Goal: Transaction & Acquisition: Purchase product/service

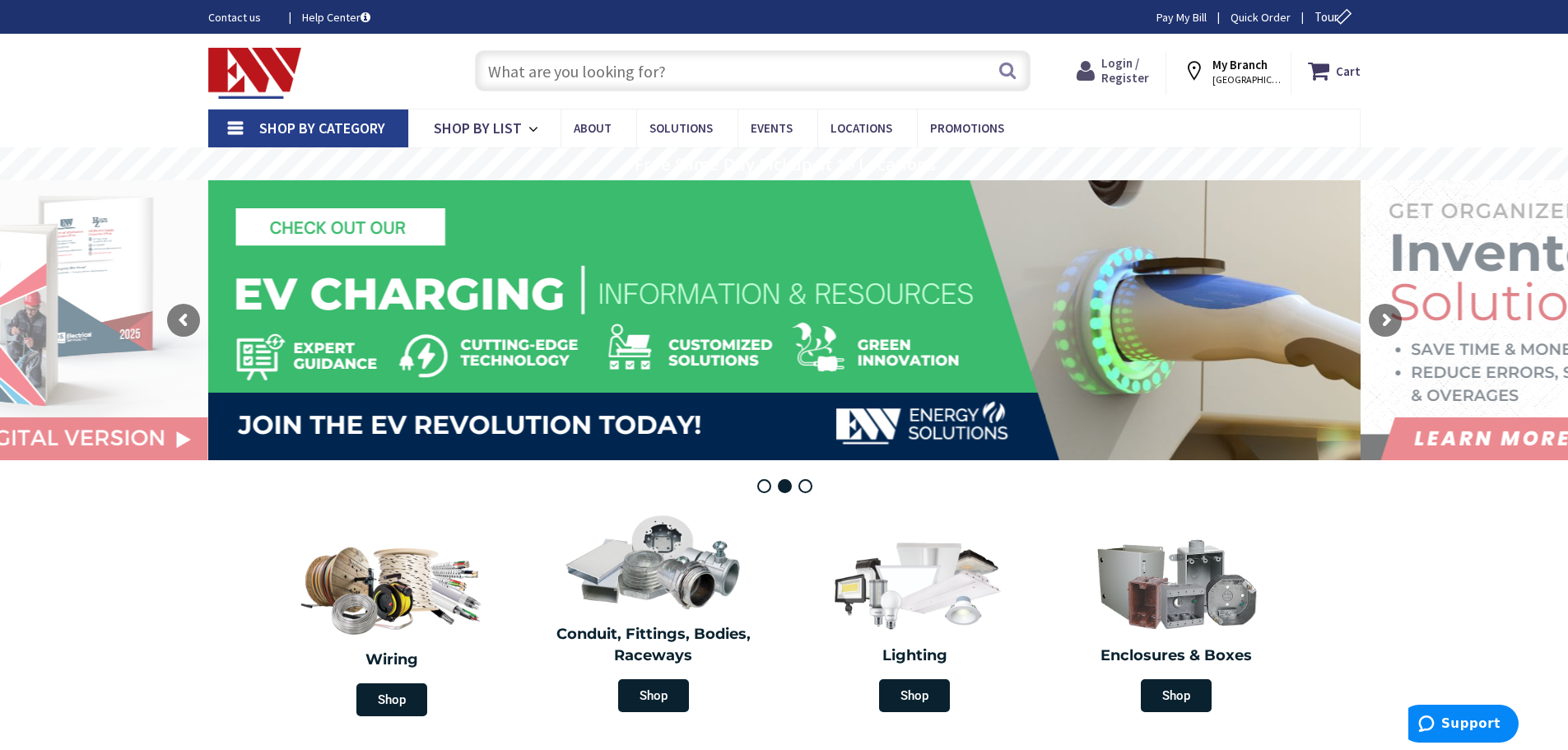
click at [1120, 61] on span "Login / Register" at bounding box center [1125, 71] width 48 height 31
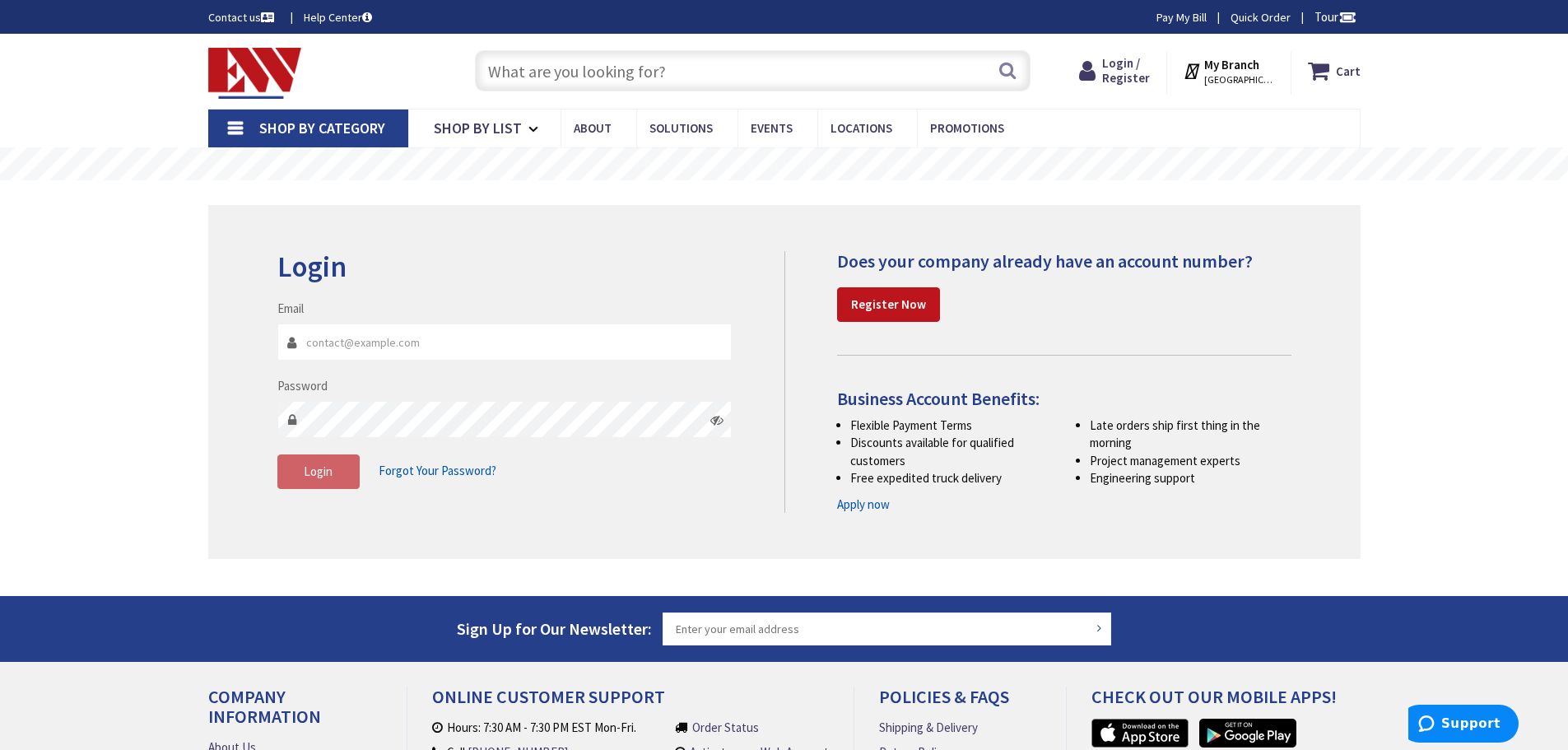
click at [345, 343] on input "Email" at bounding box center [505, 342] width 455 height 37
click at [408, 343] on input "Email" at bounding box center [505, 342] width 455 height 37
click at [337, 336] on input "Email" at bounding box center [505, 342] width 455 height 37
paste input "26735"
type input "26735"
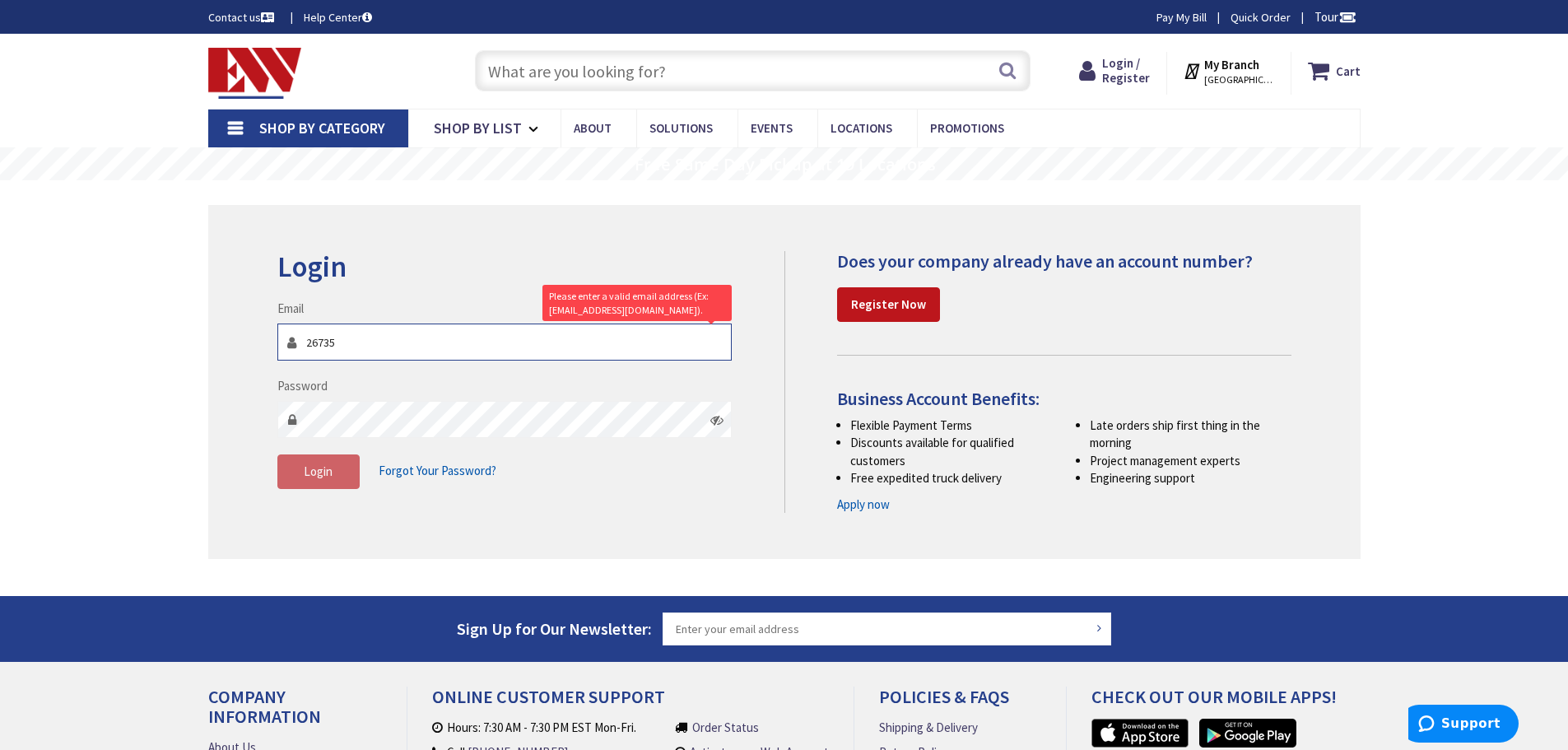
click at [337, 336] on input "26735" at bounding box center [505, 342] width 455 height 37
click at [385, 339] on input "Email" at bounding box center [505, 342] width 455 height 37
click at [363, 336] on input "Email" at bounding box center [505, 342] width 455 height 37
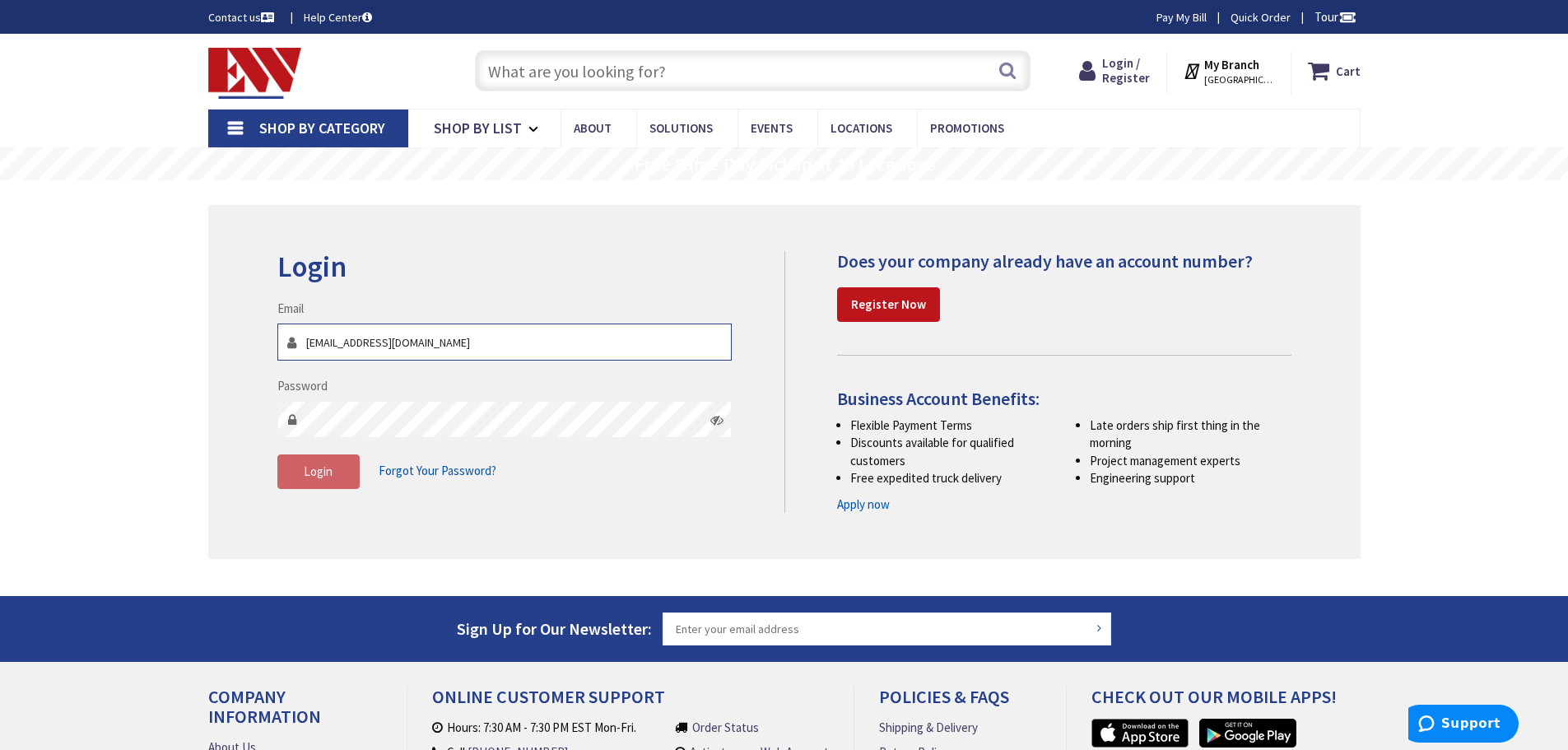
type input "[EMAIL_ADDRESS][DOMAIN_NAME]"
click at [452, 471] on span "Forgot Your Password?" at bounding box center [438, 470] width 118 height 15
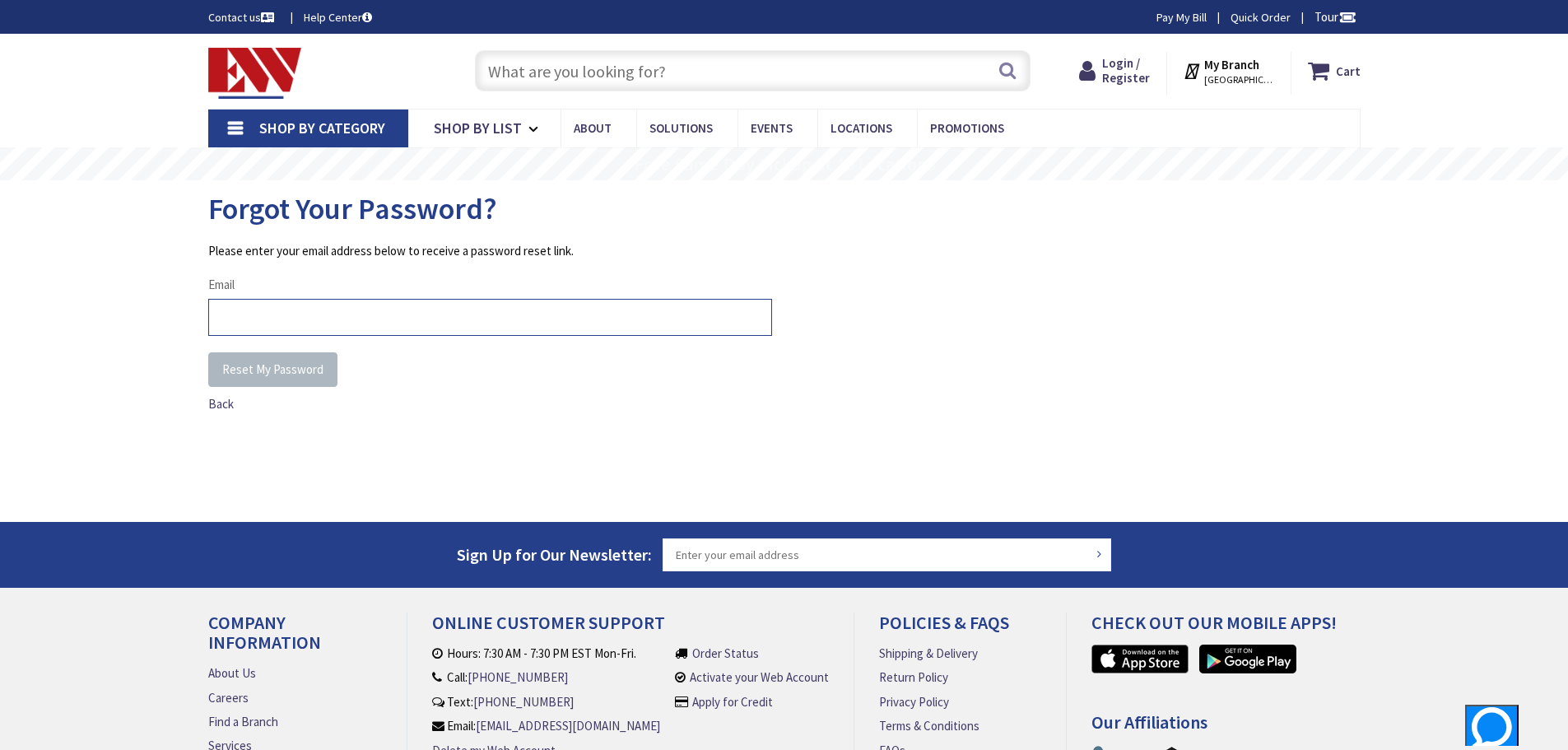
click at [402, 321] on input "Email" at bounding box center [490, 317] width 564 height 37
type input "purchasing@globalscenicservices.com"
click at [262, 375] on span "Reset My Password" at bounding box center [273, 369] width 102 height 15
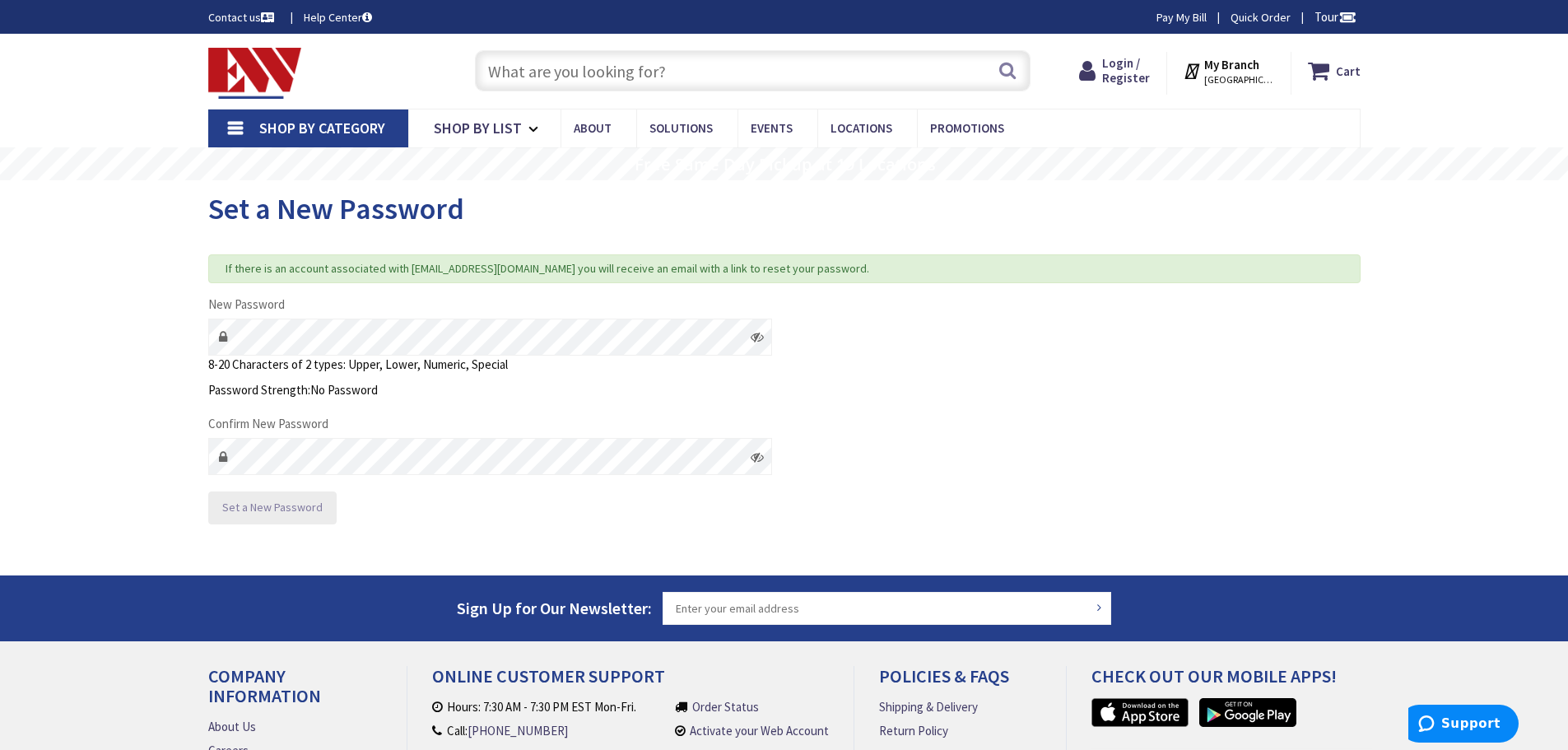
click at [284, 504] on span "Set a New Password" at bounding box center [272, 507] width 101 height 15
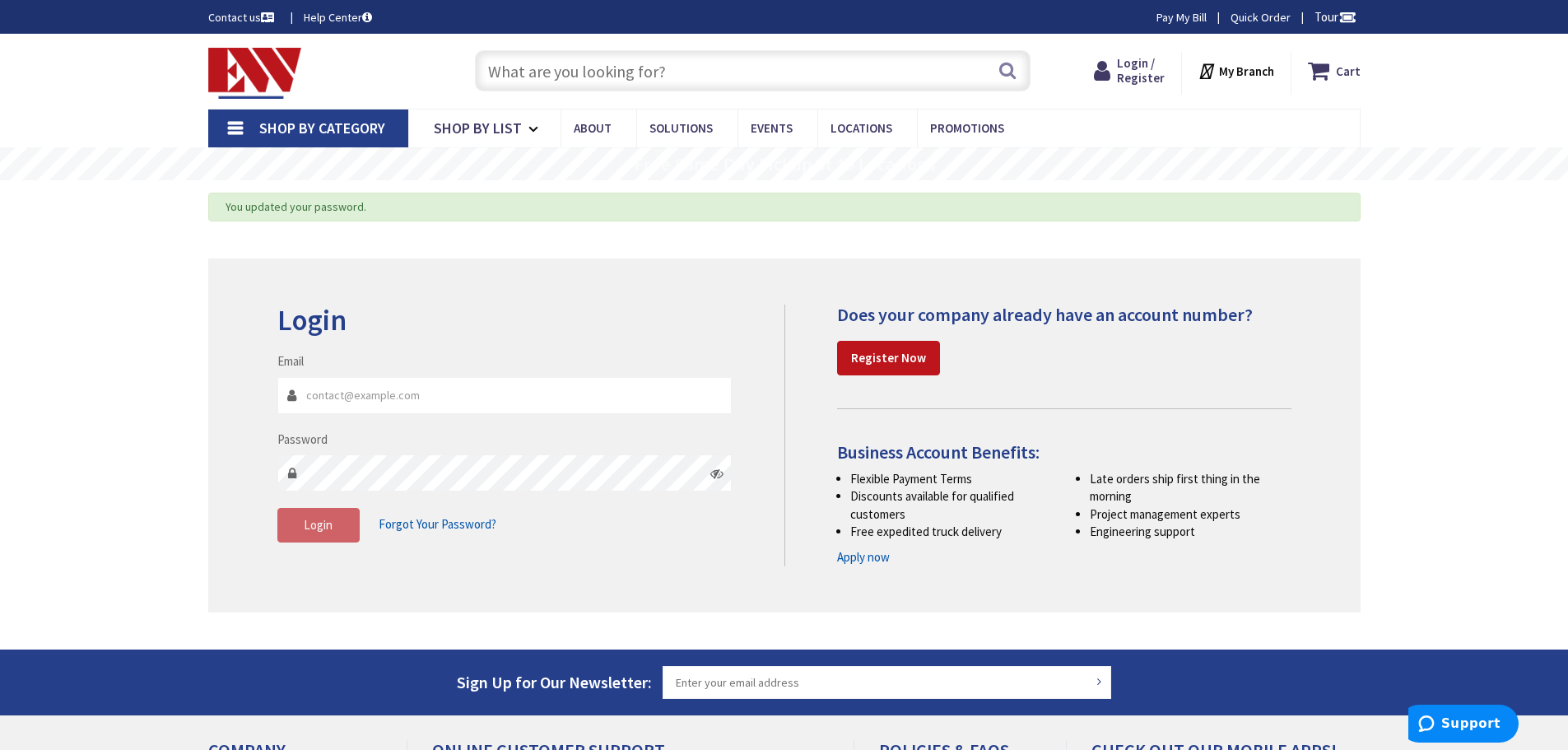
click at [368, 394] on input "Email" at bounding box center [505, 395] width 455 height 37
click at [207, 387] on main "You updated your password. Login Invalid login or password Email Password Login…" at bounding box center [784, 415] width 1235 height 470
click at [372, 391] on input "Email" at bounding box center [505, 395] width 455 height 37
type input "[EMAIL_ADDRESS][DOMAIN_NAME]"
click at [312, 517] on button "Login" at bounding box center [318, 525] width 82 height 34
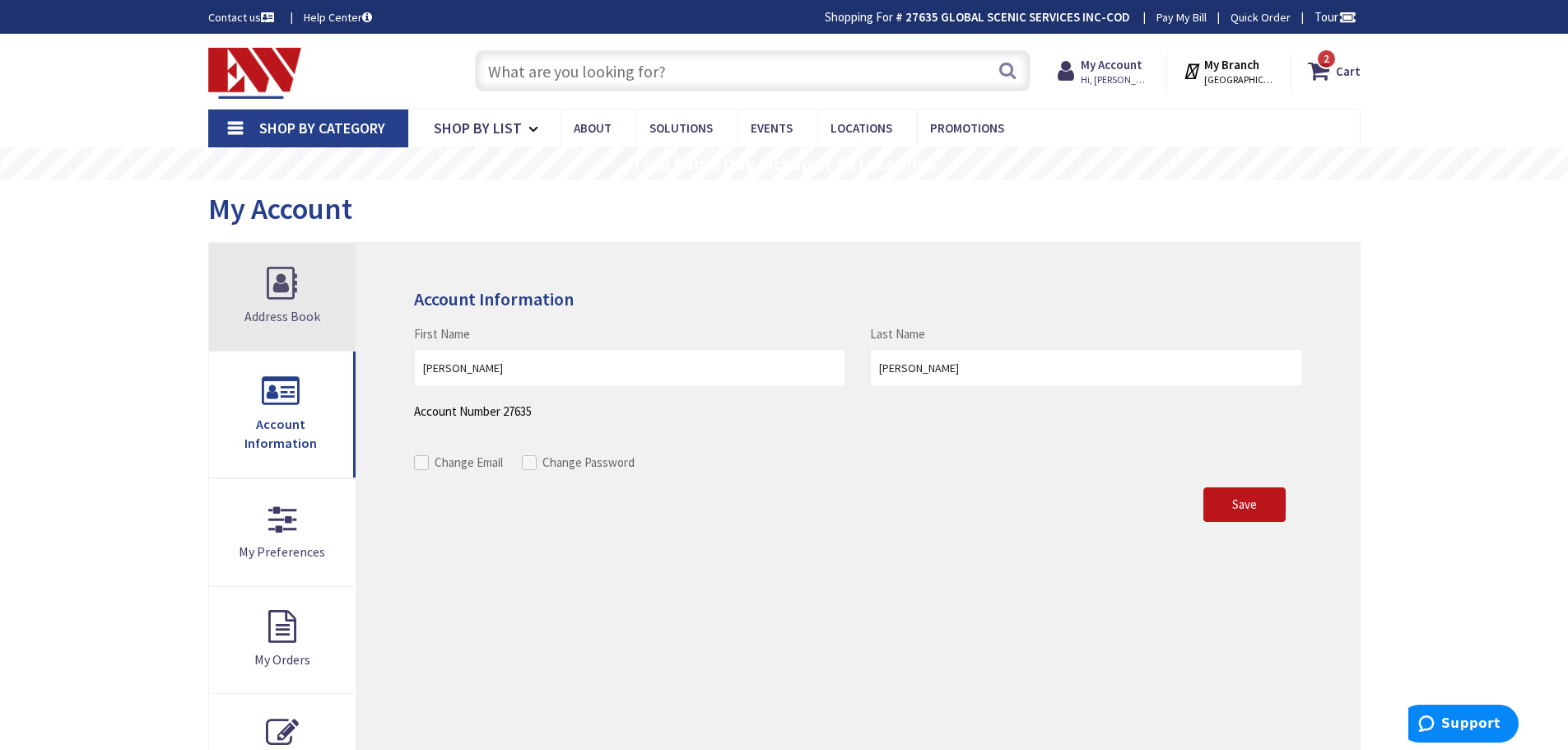
click at [283, 301] on link "Address Book" at bounding box center [283, 297] width 148 height 107
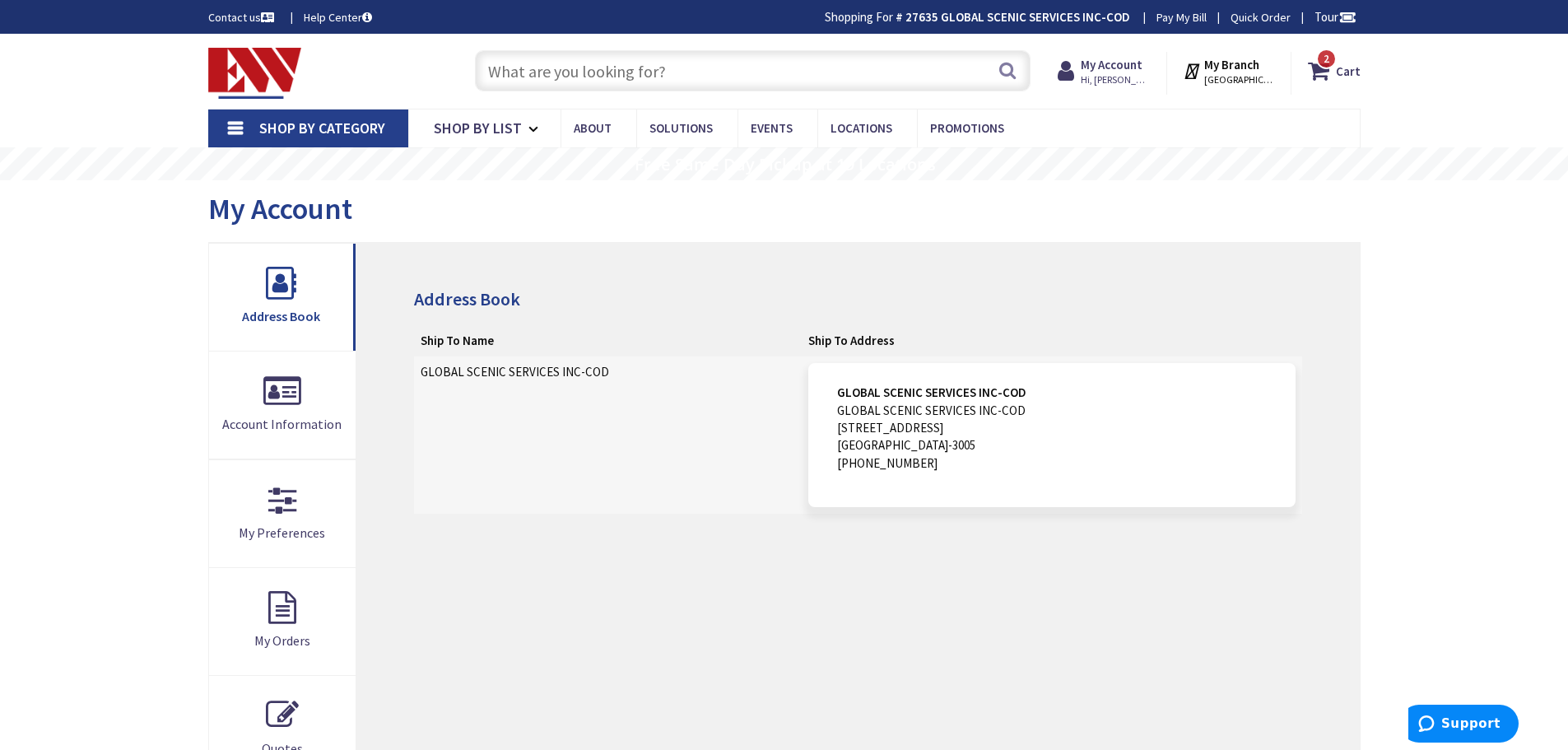
click at [280, 46] on div "Toggle Nav" at bounding box center [325, 71] width 259 height 55
click at [256, 69] on img at bounding box center [256, 73] width 94 height 51
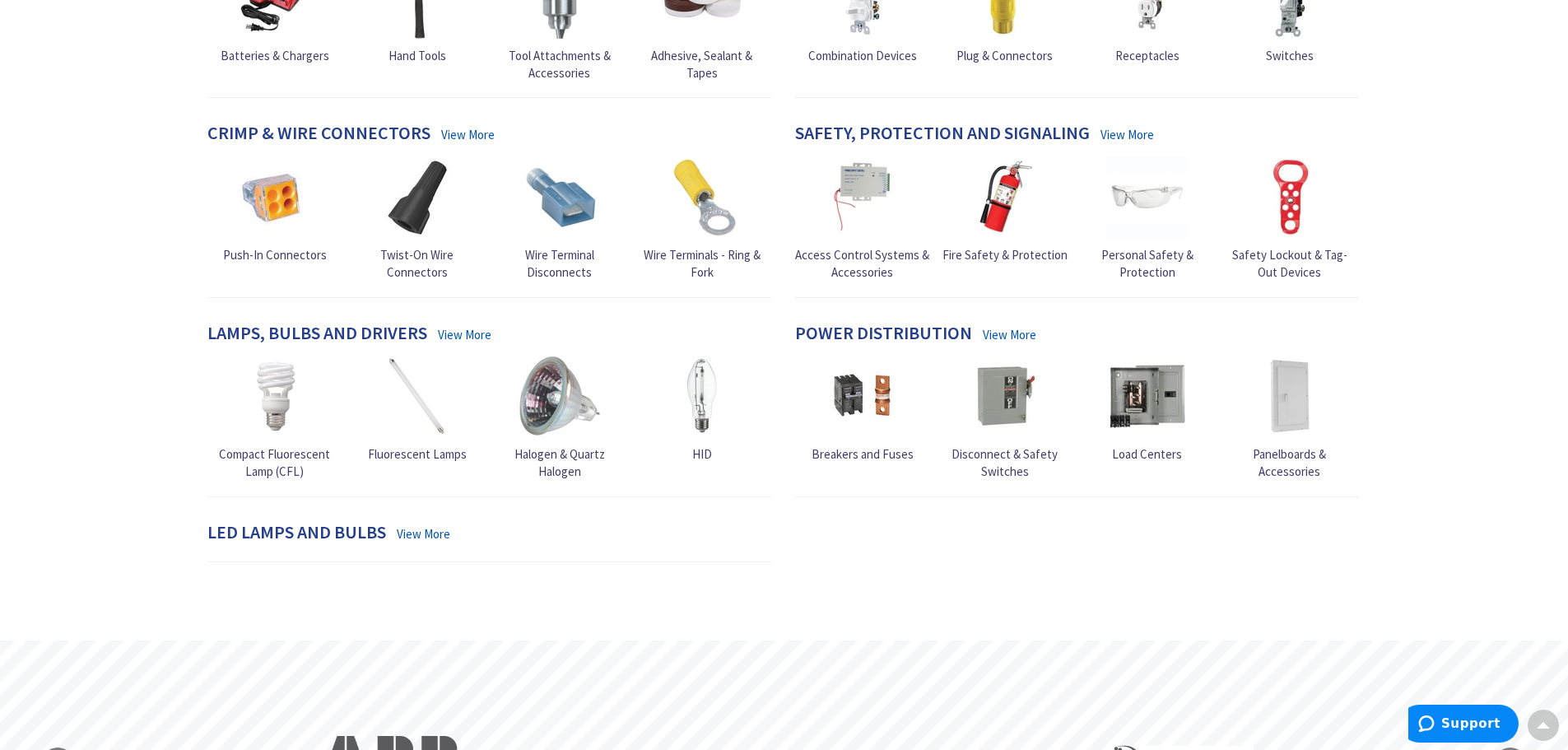
scroll to position [906, 0]
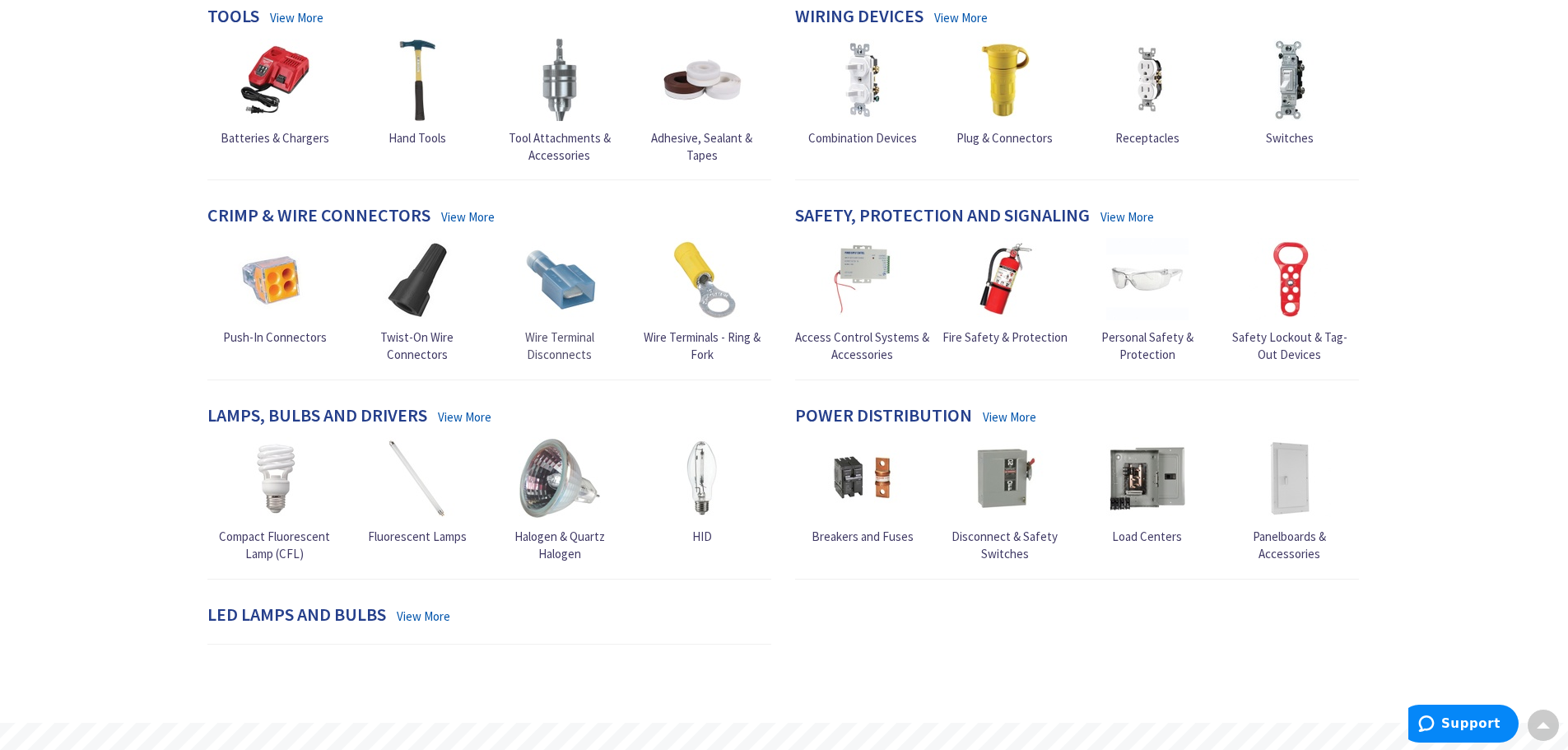
click at [547, 289] on img at bounding box center [559, 279] width 82 height 83
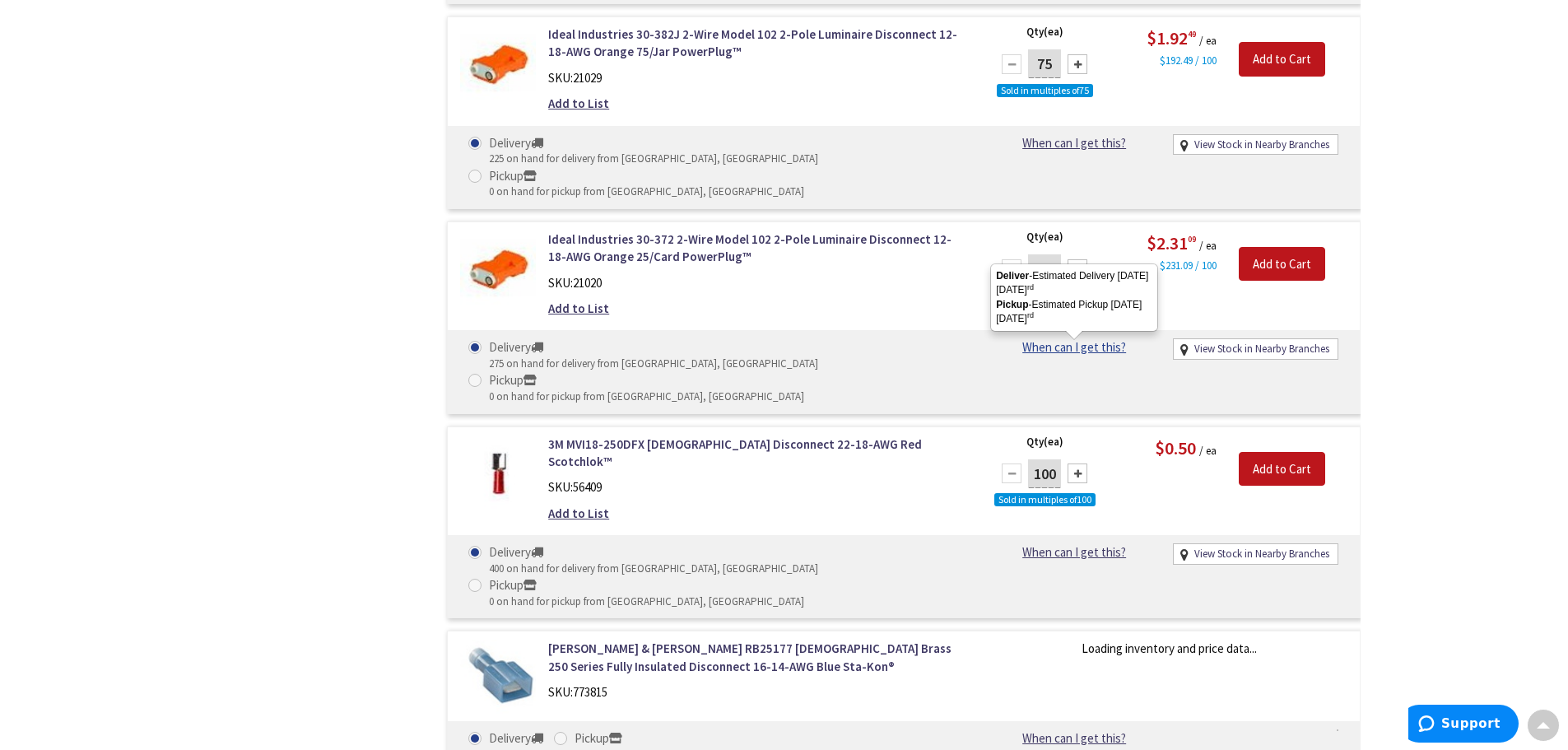
scroll to position [1400, 0]
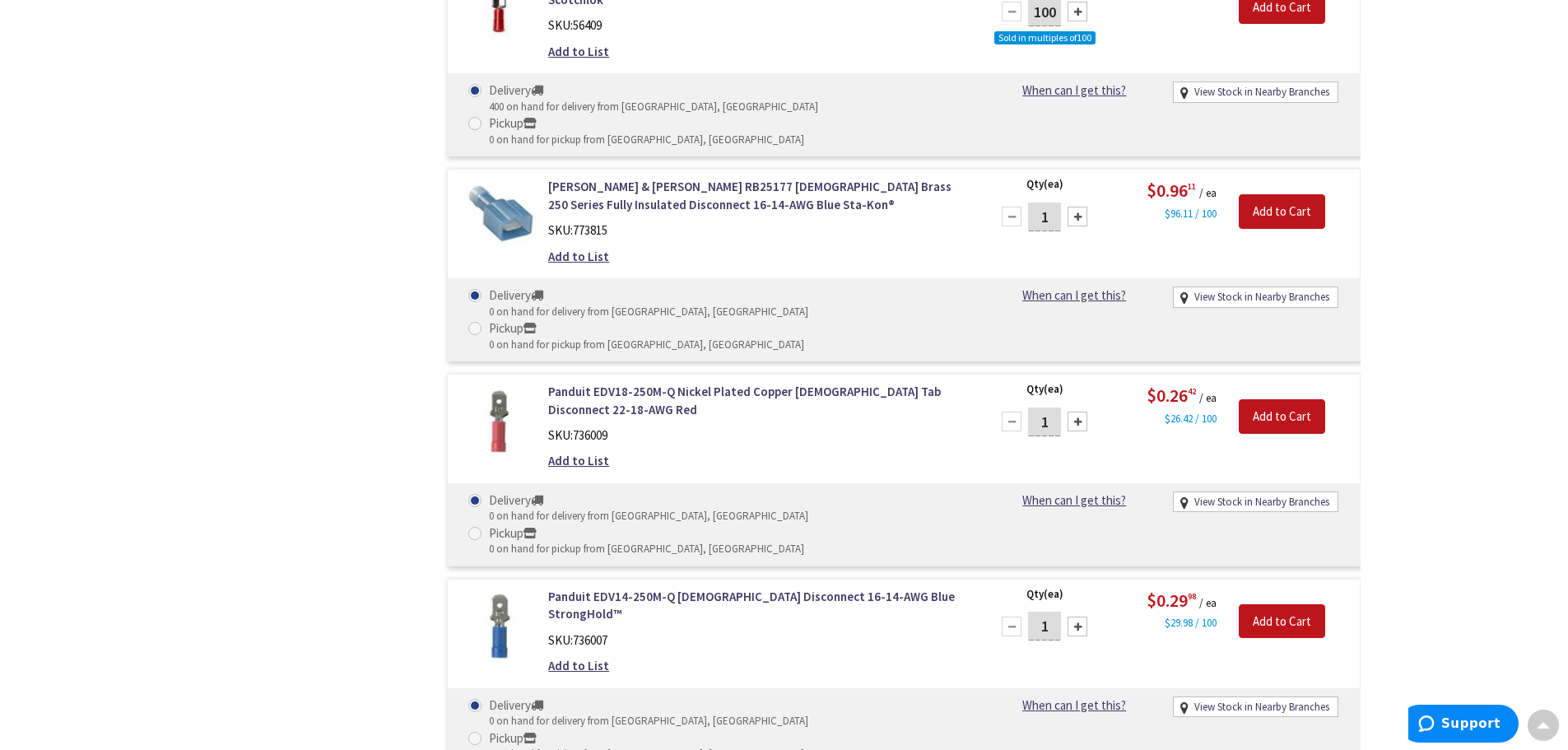
drag, startPoint x: 1457, startPoint y: 584, endPoint x: 804, endPoint y: 229, distance: 743.3
drag, startPoint x: 804, startPoint y: 229, endPoint x: 711, endPoint y: 211, distance: 94.7
drag, startPoint x: 711, startPoint y: 211, endPoint x: 1458, endPoint y: 499, distance: 800.6
click at [1458, 499] on div "Skip to Content Toggle Nav Search 2 2 2 items Cart My Cart" at bounding box center [784, 614] width 1568 height 3961
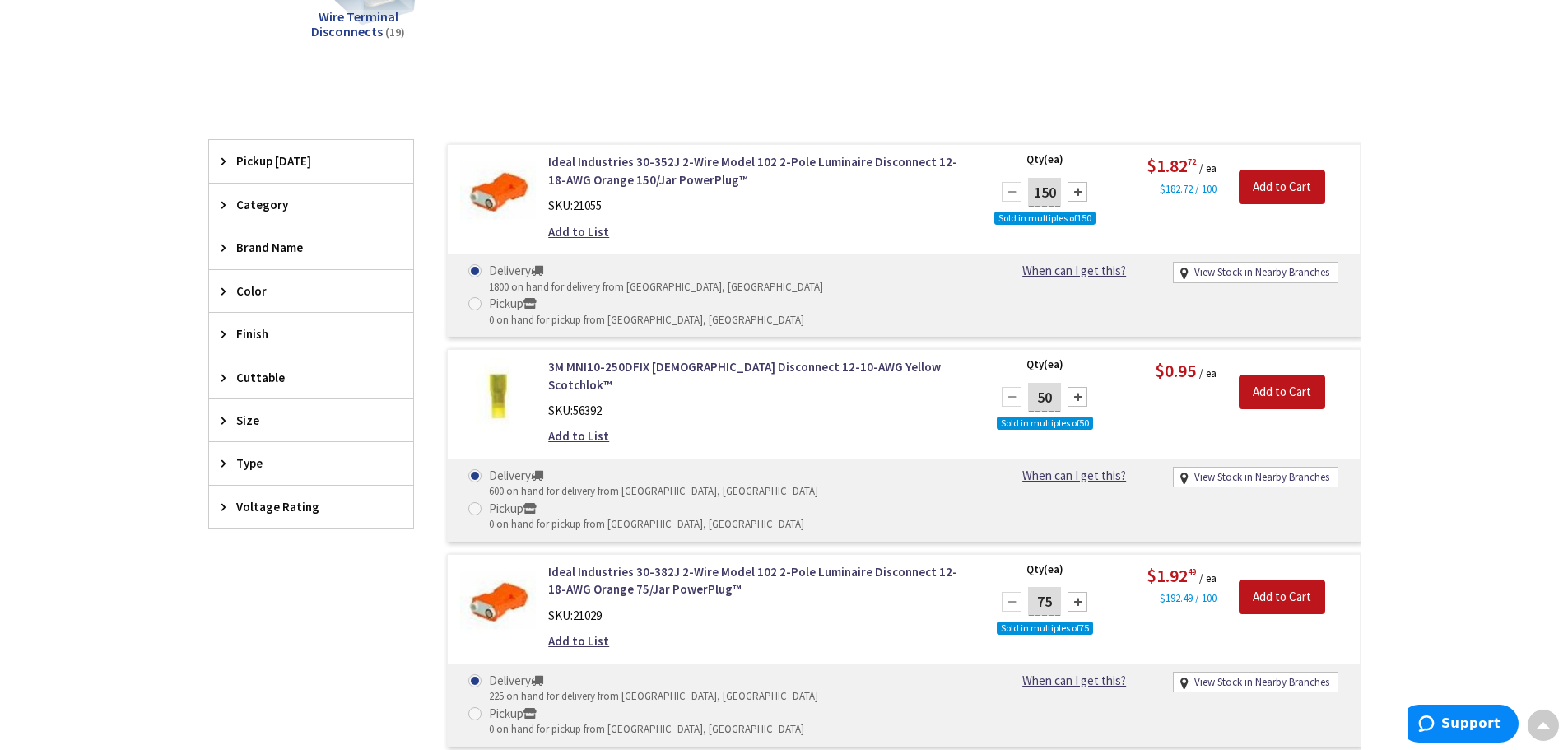
scroll to position [0, 0]
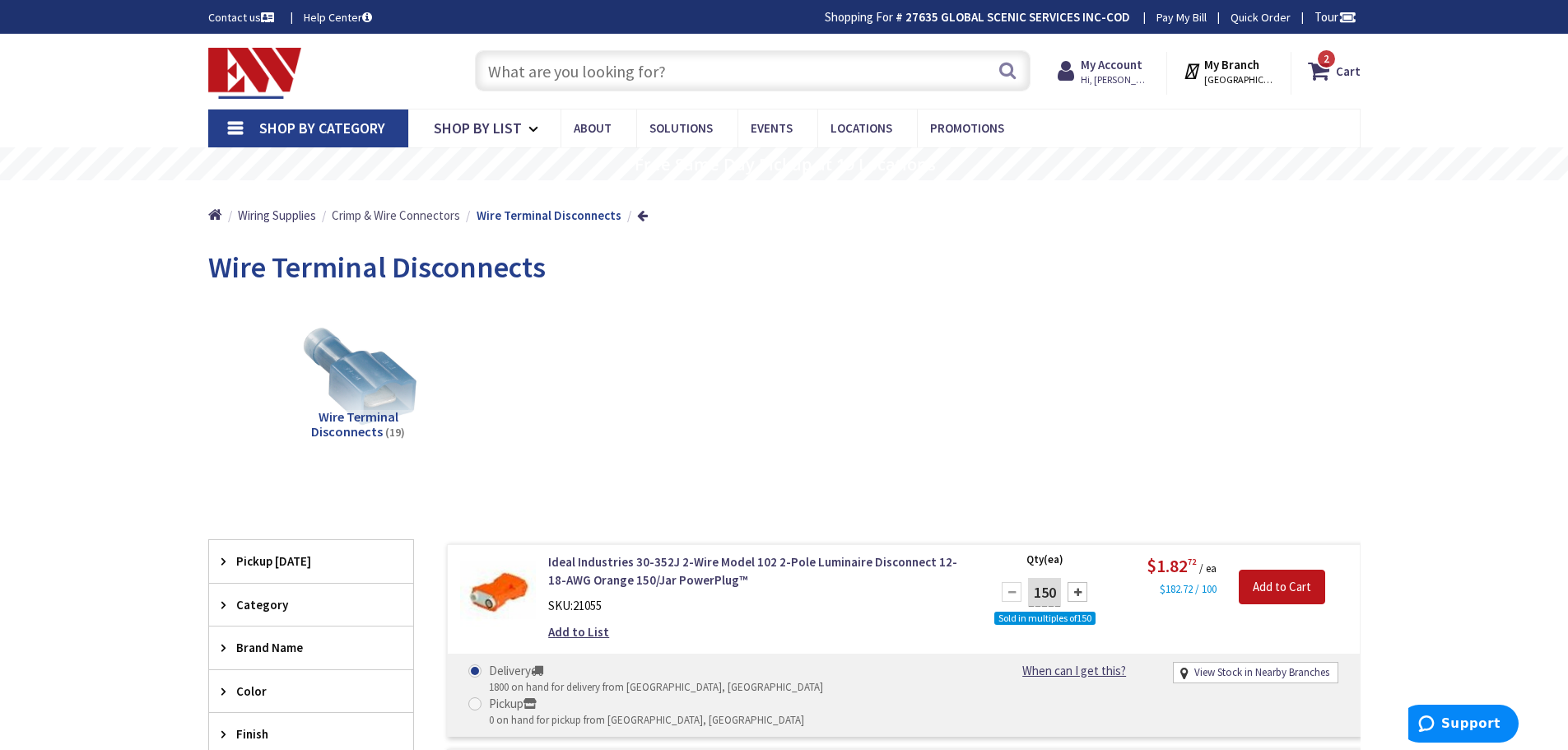
click at [418, 209] on span "Crimp & Wire Connectors" at bounding box center [396, 215] width 129 height 15
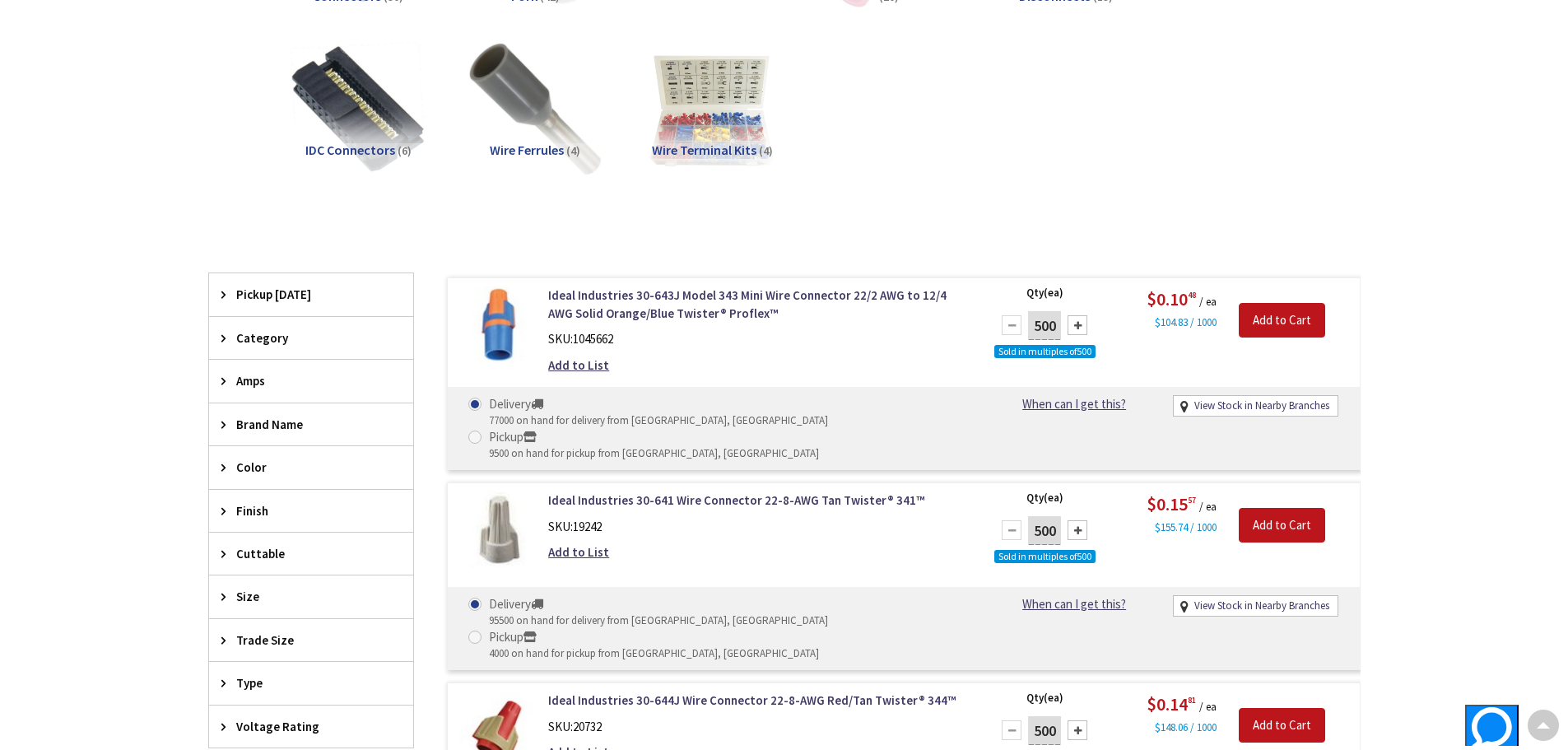
scroll to position [412, 0]
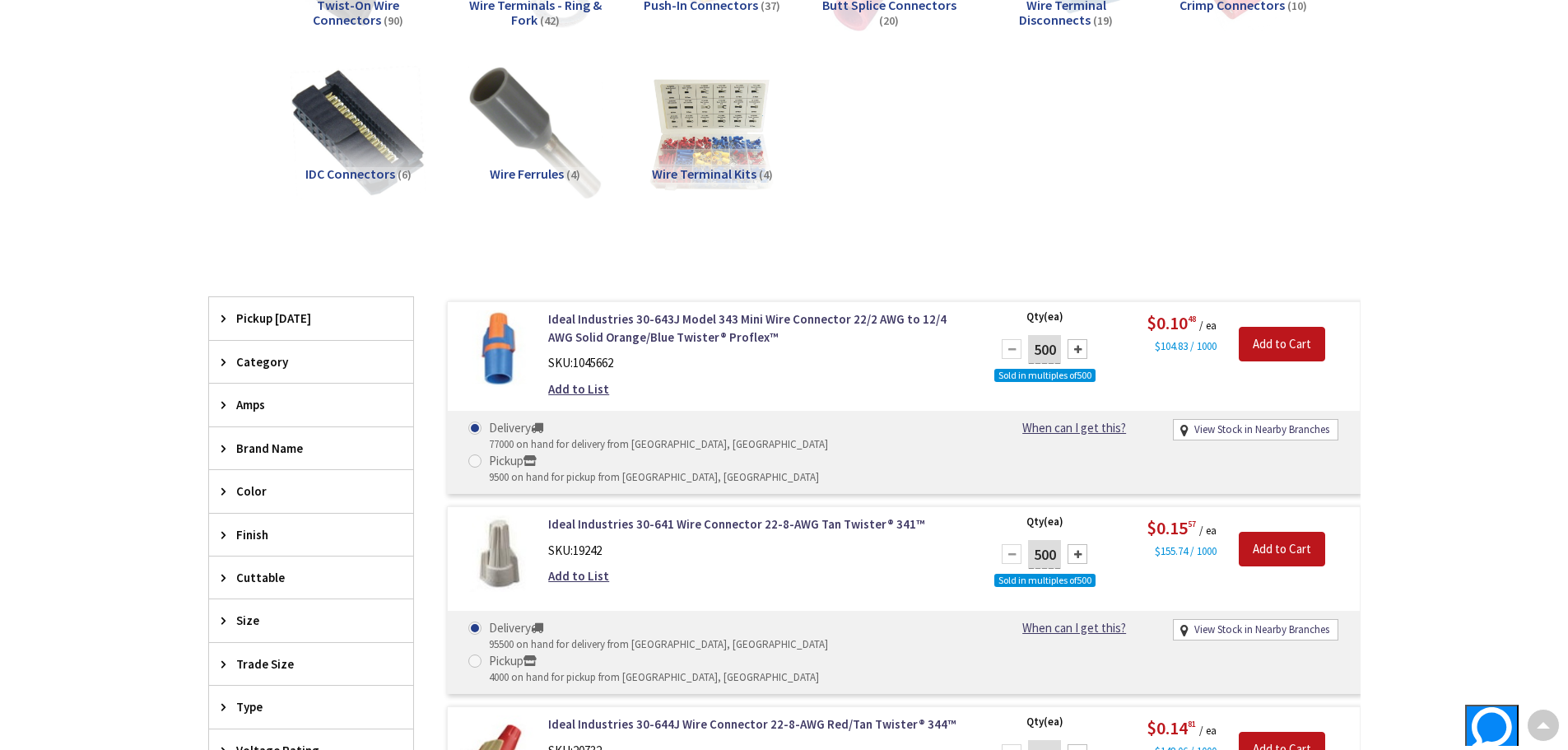
click at [496, 337] on img at bounding box center [498, 348] width 76 height 76
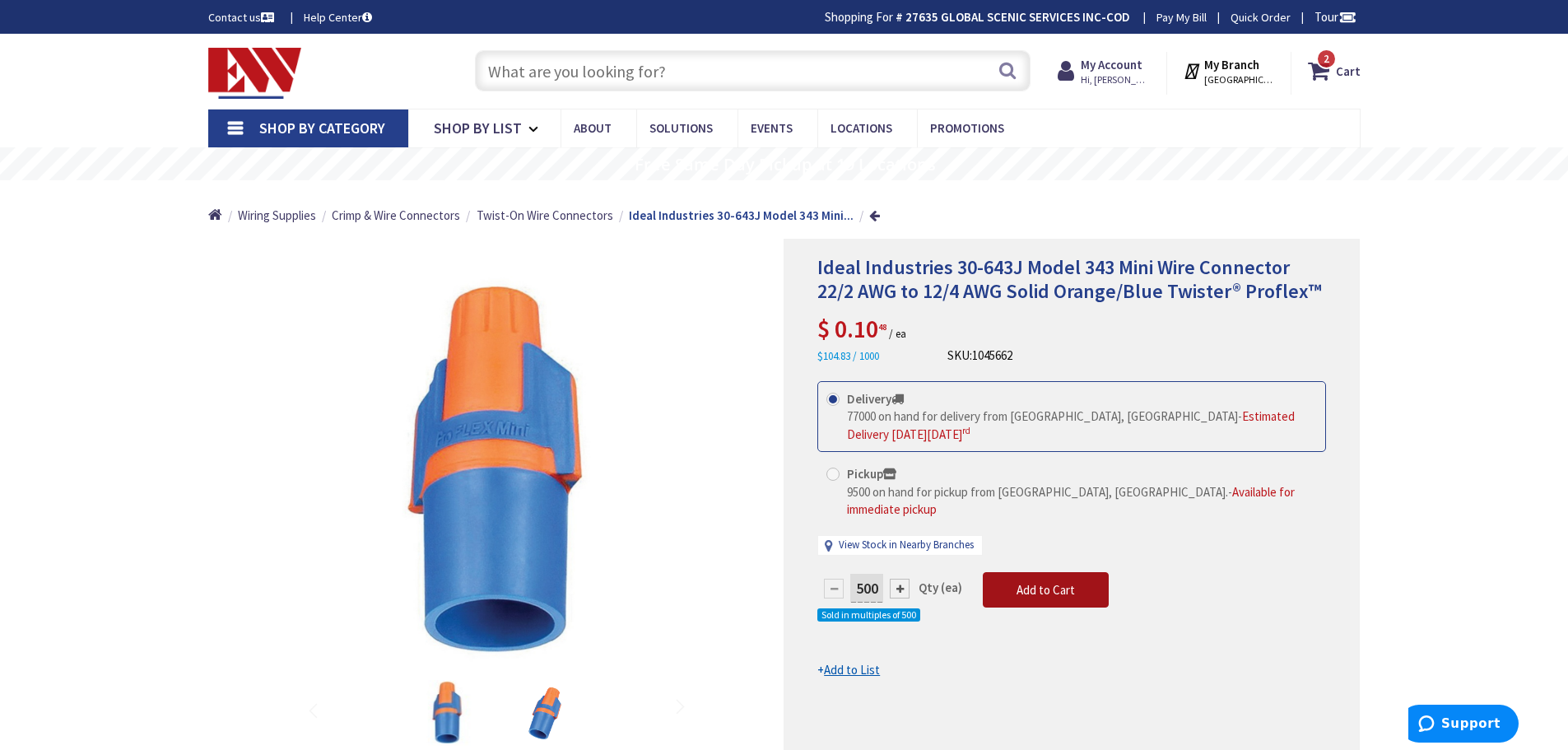
click at [1050, 582] on span "Add to Cart" at bounding box center [1046, 589] width 58 height 15
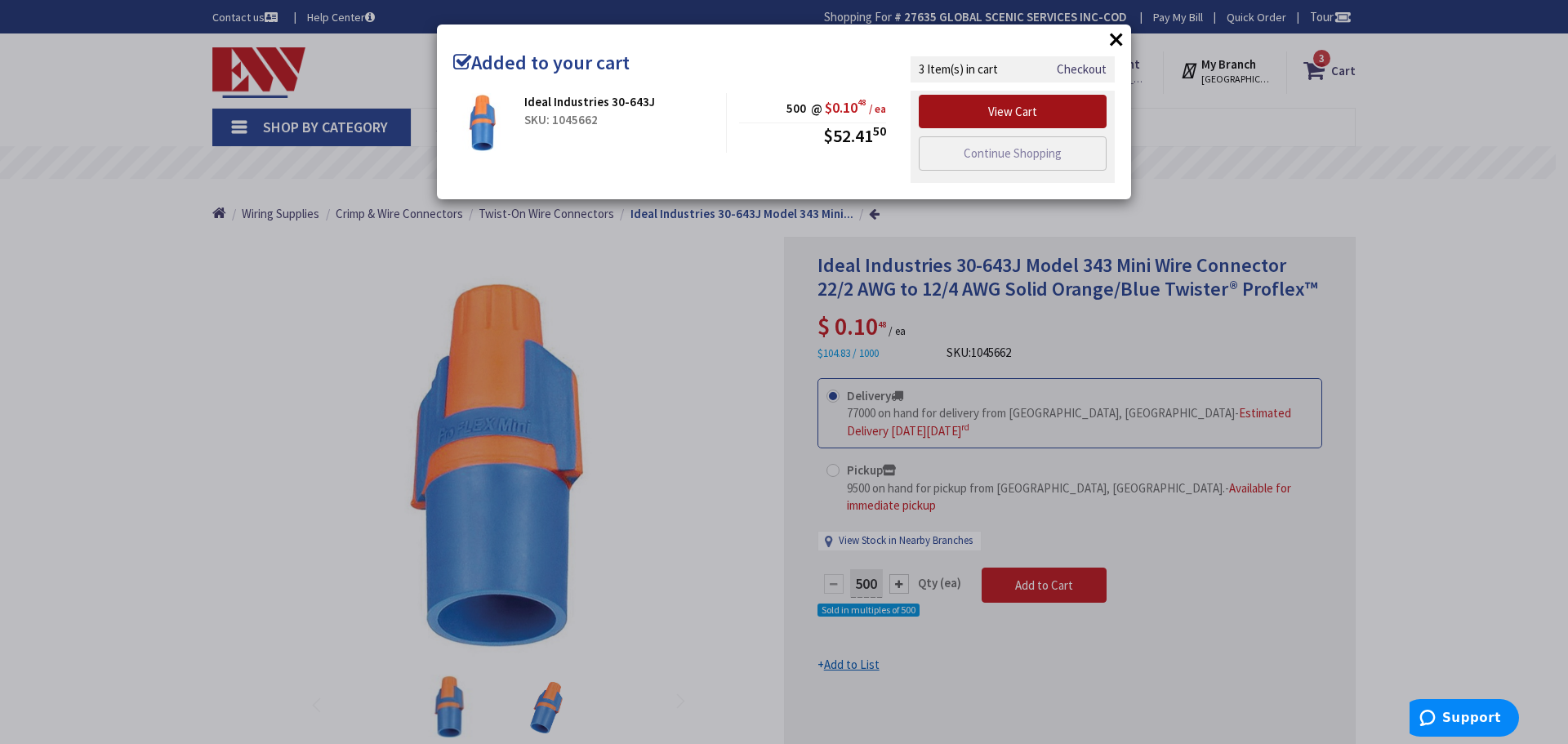
click at [1020, 117] on link "View Cart" at bounding box center [1012, 112] width 188 height 34
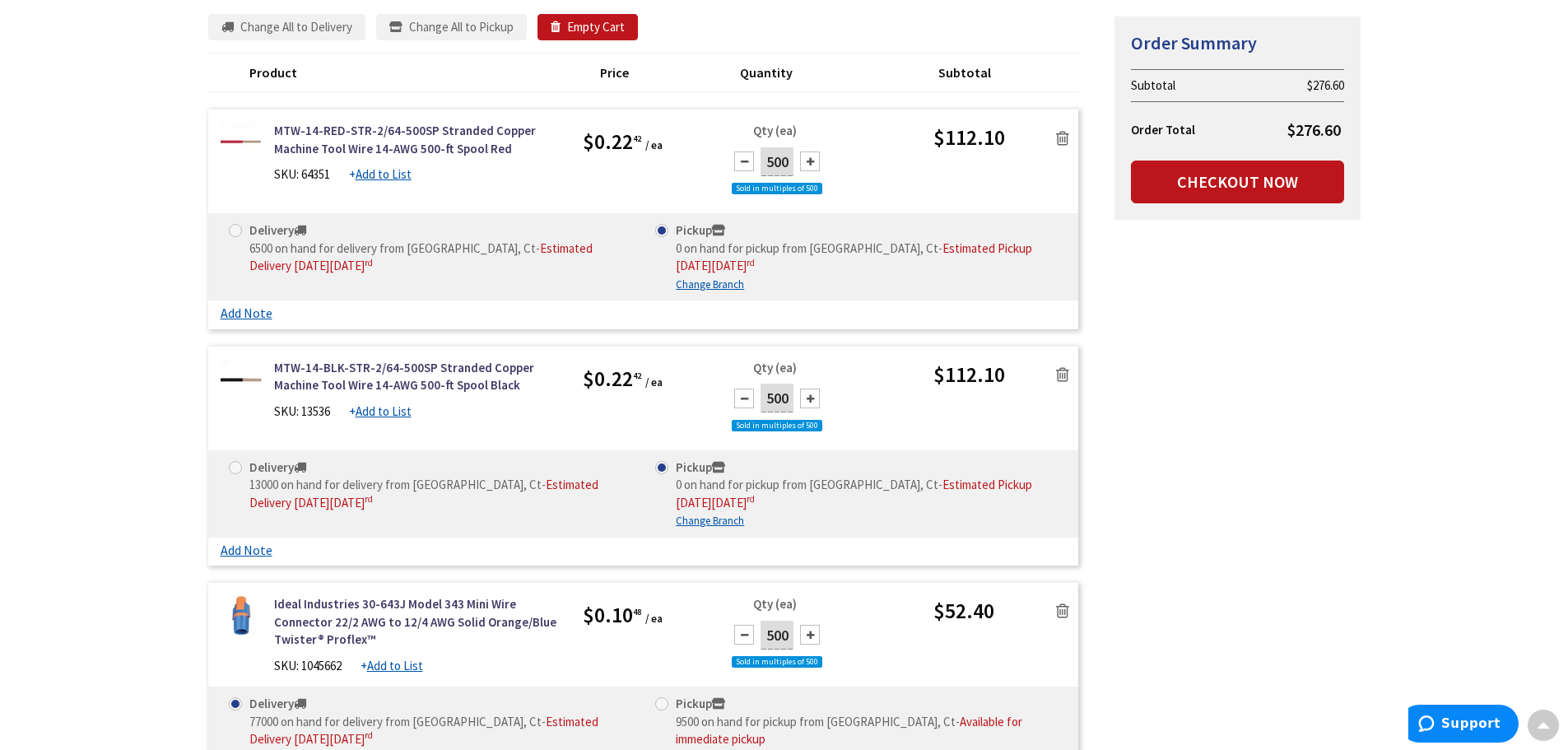
scroll to position [248, 0]
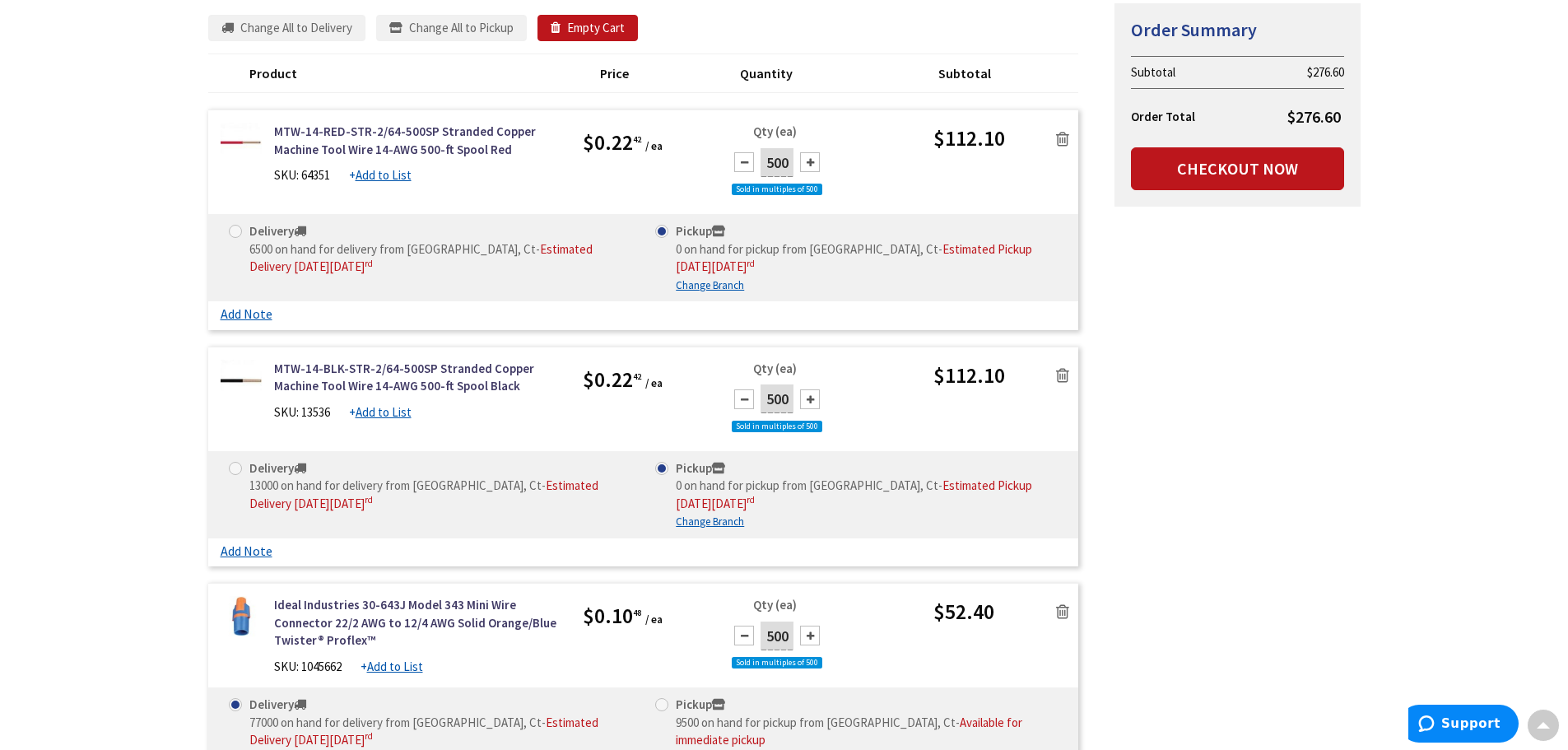
click at [252, 474] on strong "Delivery" at bounding box center [277, 468] width 57 height 15
click at [244, 473] on input "Delivery 13000 on hand for delivery from Middletown, Ct - Estimated Delivery on…" at bounding box center [238, 468] width 11 height 11
radio input "true"
click at [261, 241] on span "6500 on hand for delivery from Middletown, Ct" at bounding box center [392, 248] width 286 height 15
click at [244, 237] on input "Delivery 6500 on hand for delivery from Middletown, Ct - Estimated Delivery on …" at bounding box center [238, 231] width 11 height 11
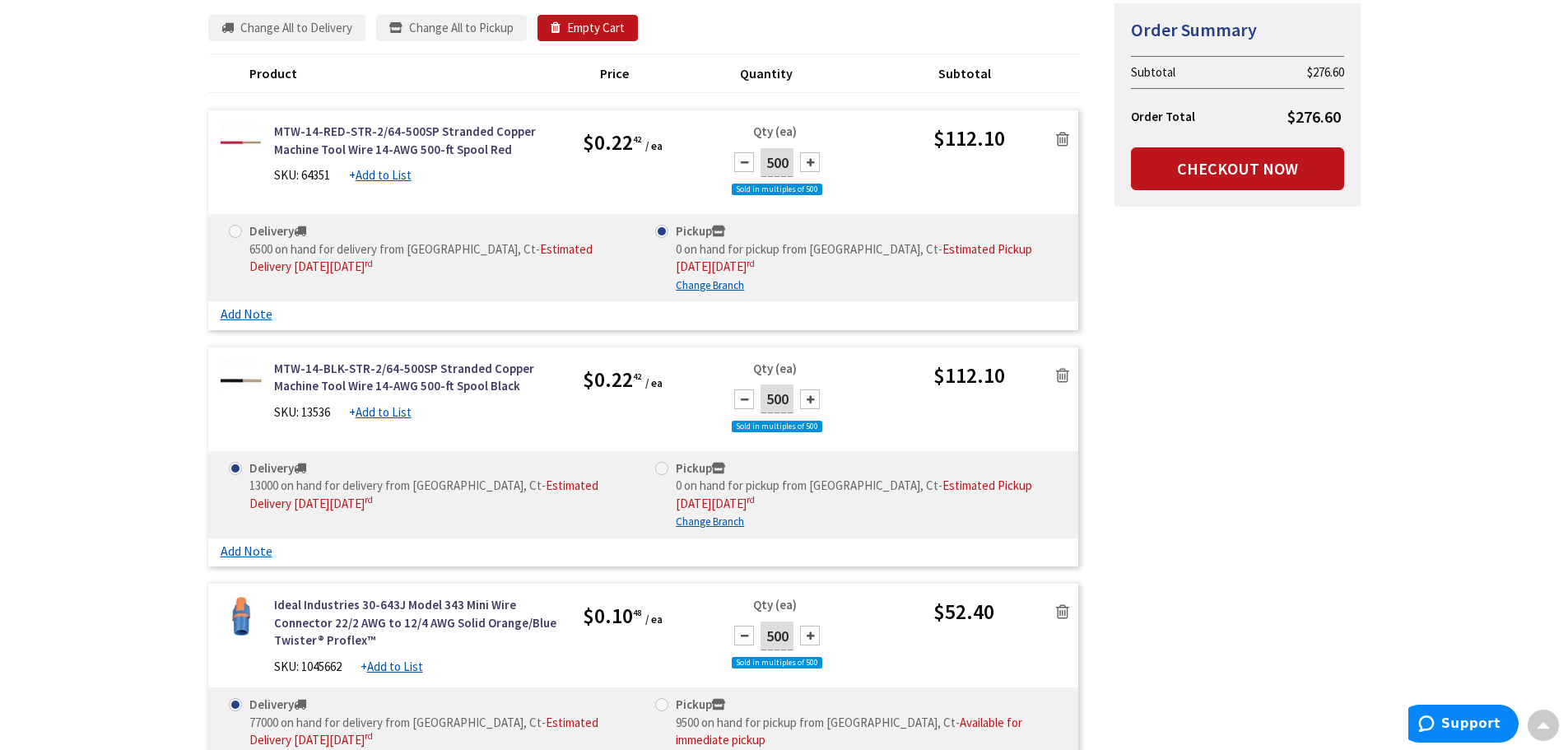
radio input "true"
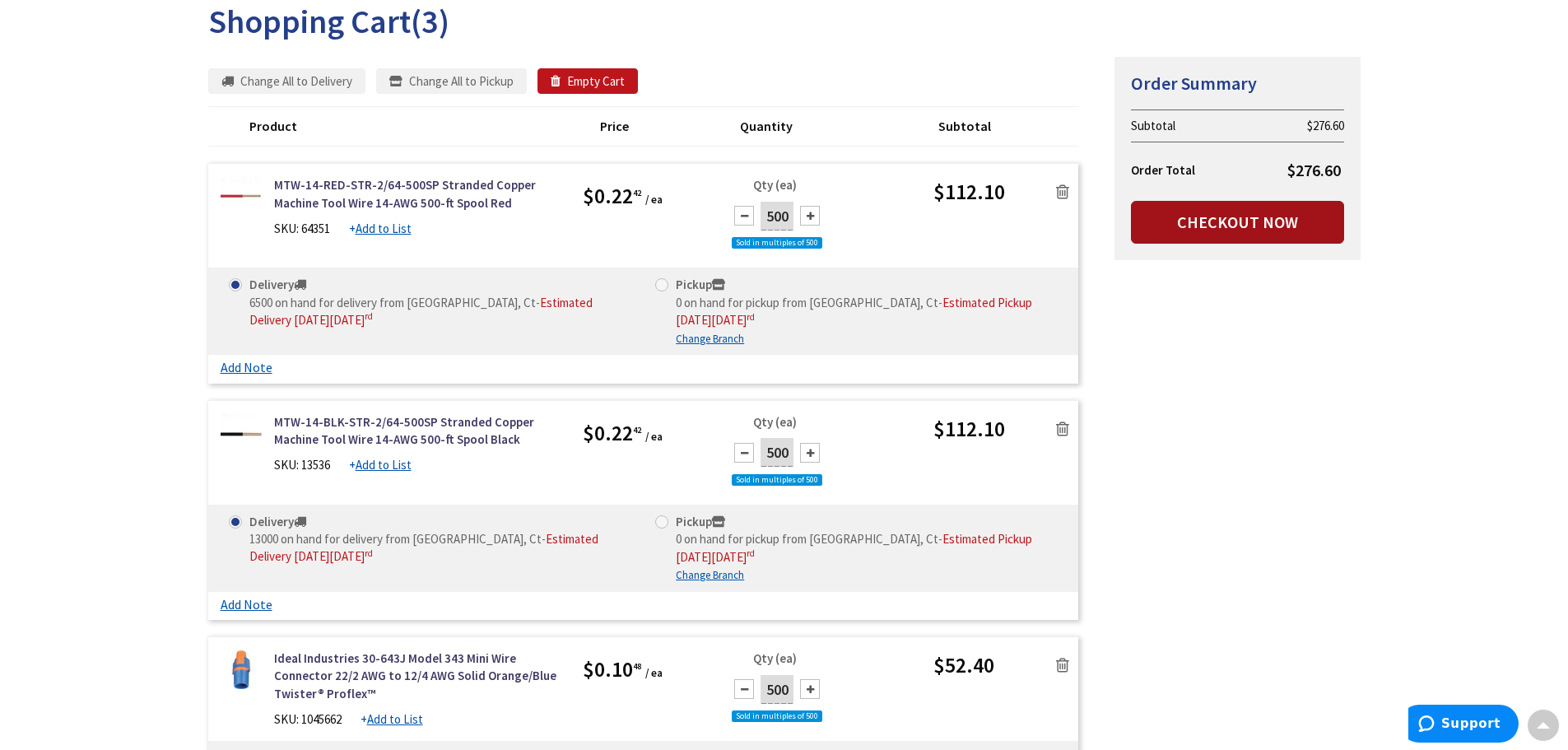
click at [1263, 212] on link "Checkout Now" at bounding box center [1237, 222] width 213 height 43
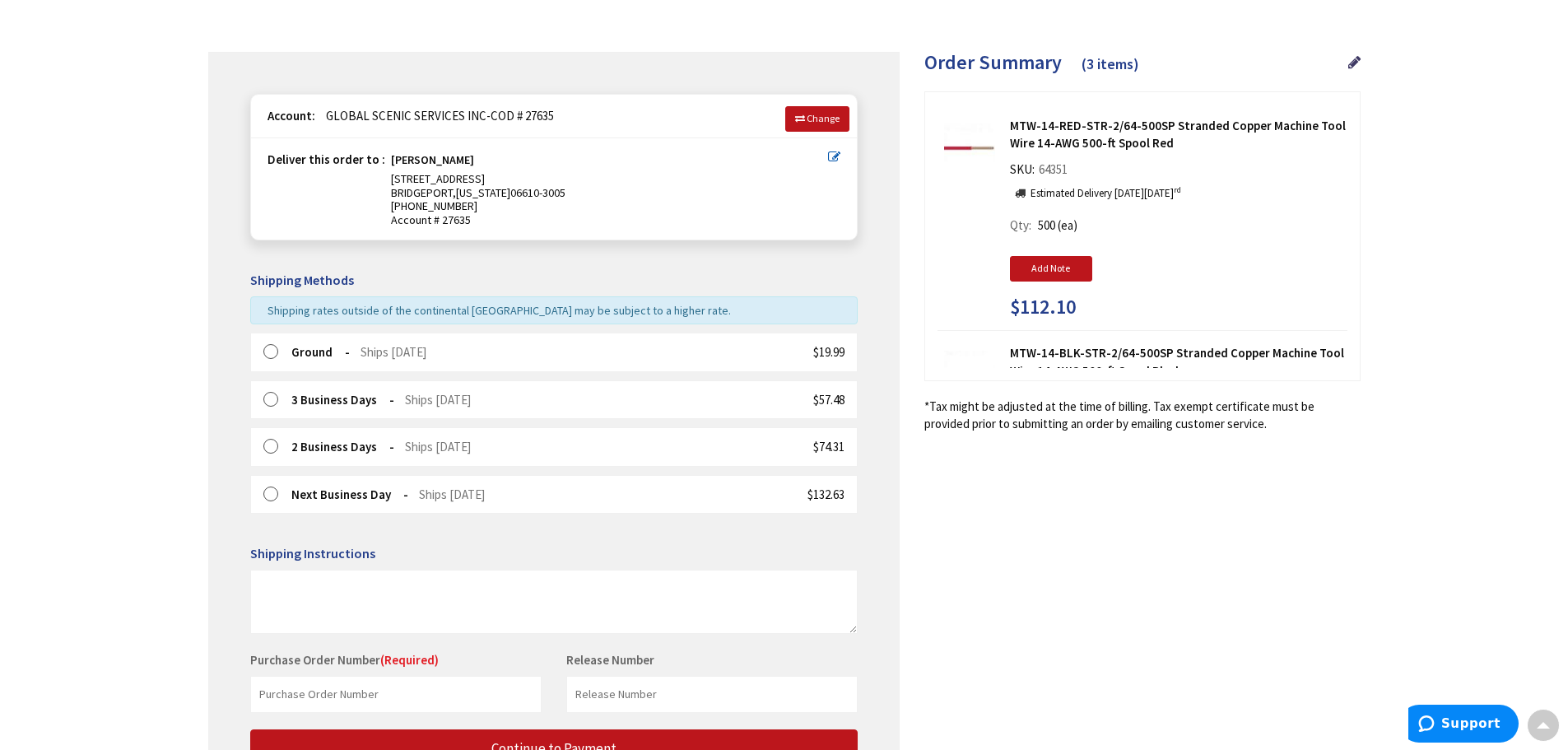
scroll to position [130, 0]
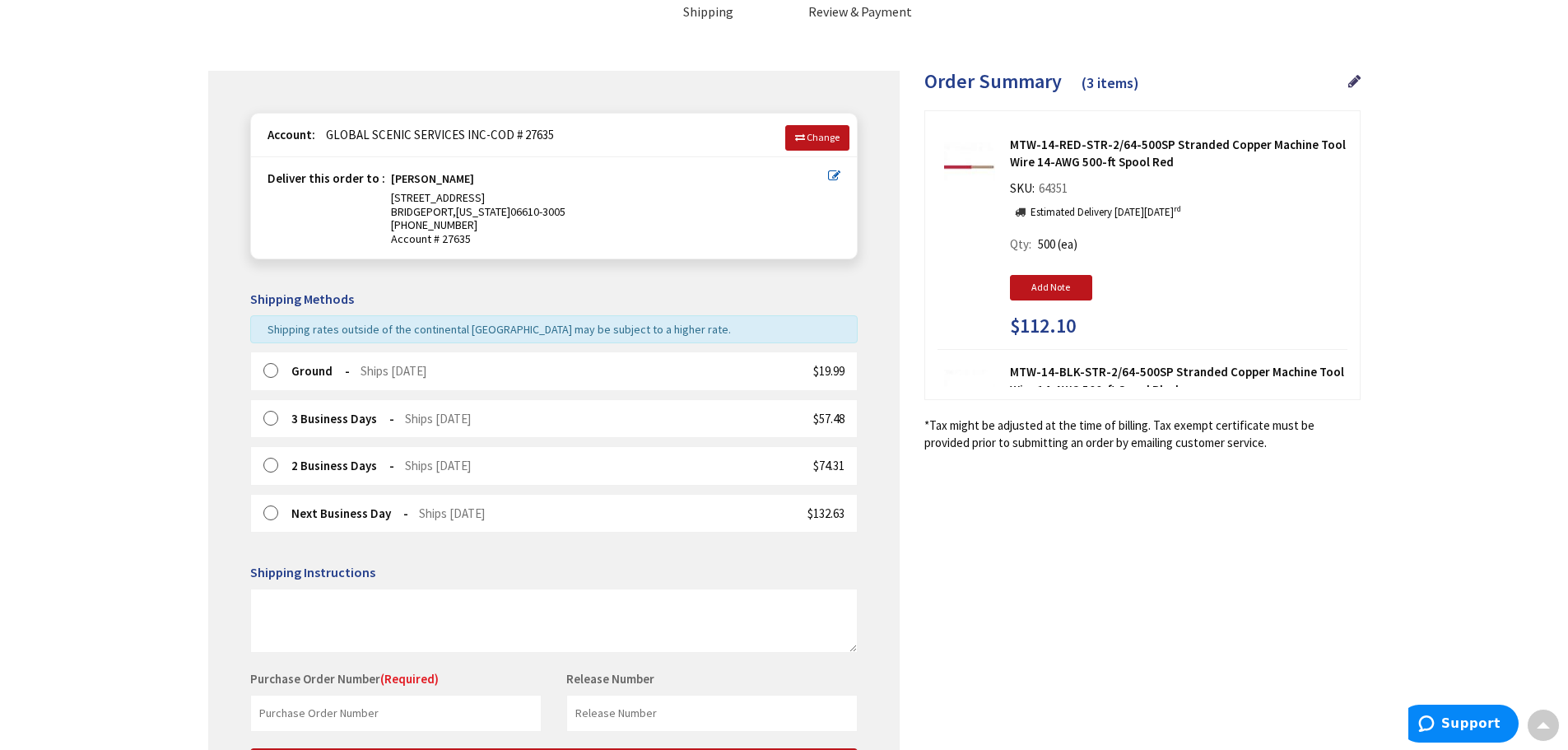
click at [584, 324] on span "Shipping rates outside of the continental [GEOGRAPHIC_DATA] may be subject to a…" at bounding box center [498, 329] width 463 height 15
click at [584, 324] on span "Shipping rates outside of the continental US may be subject to a higher rate." at bounding box center [498, 329] width 463 height 15
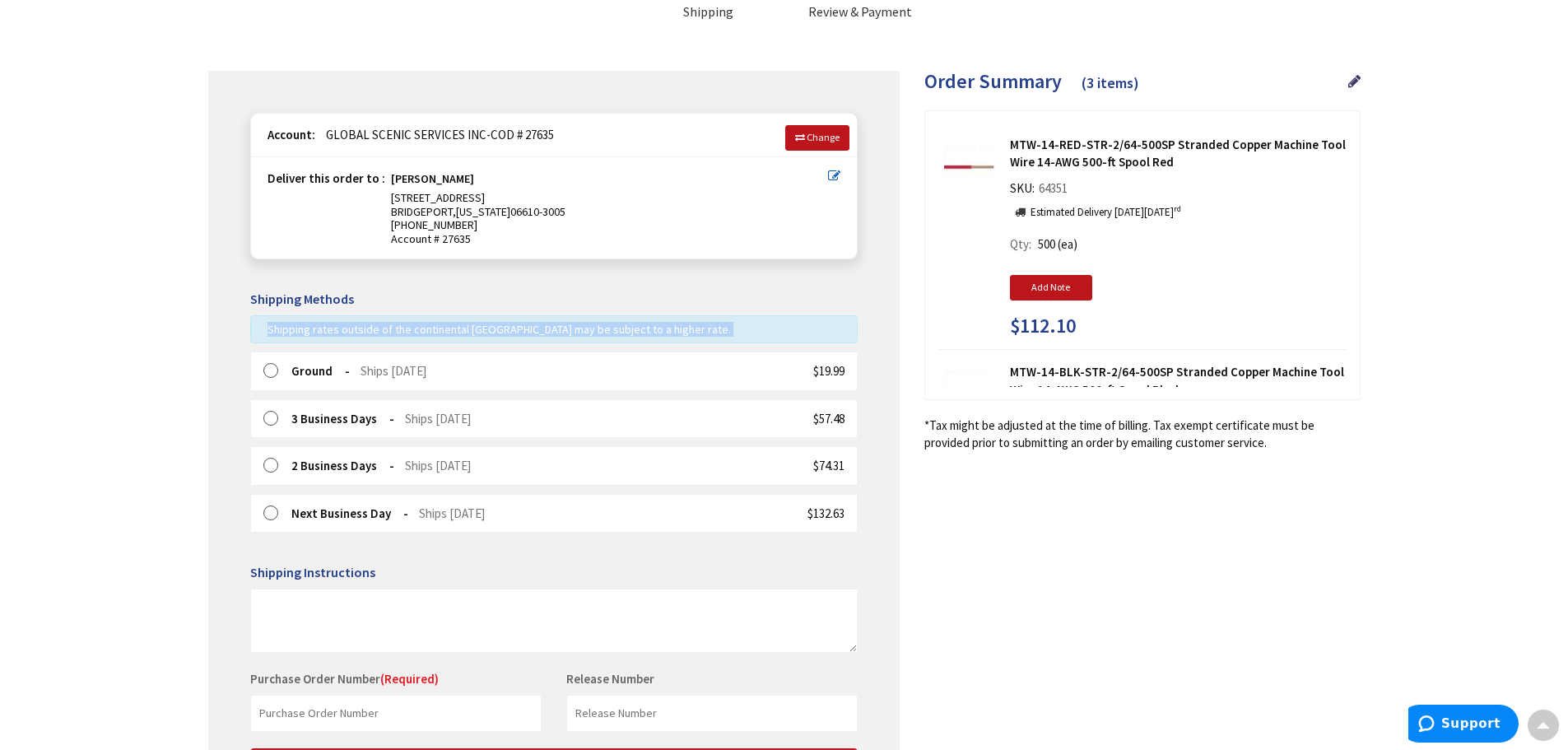
click at [584, 324] on span "Shipping rates outside of the continental US may be subject to a higher rate." at bounding box center [498, 329] width 463 height 15
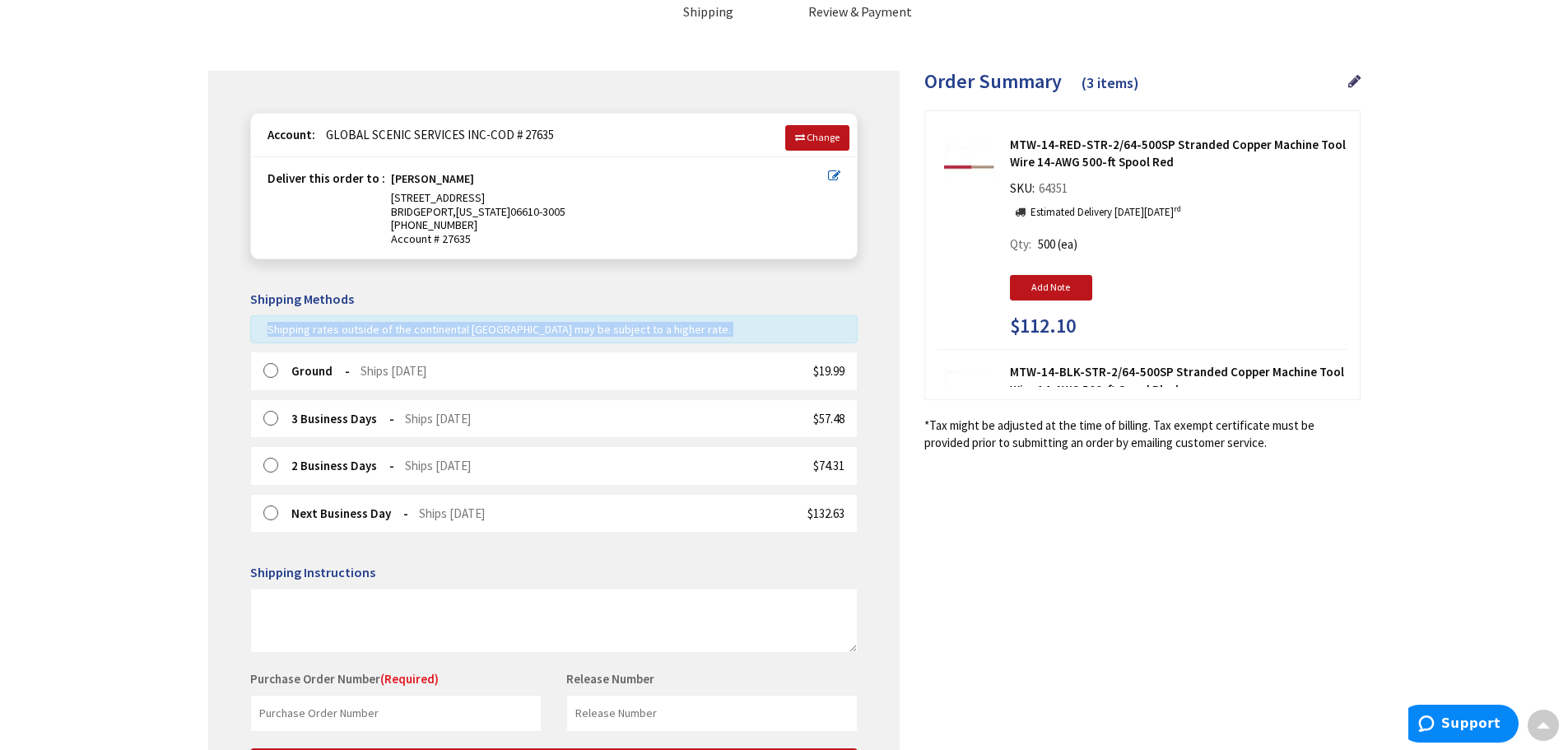
click at [584, 324] on span "Shipping rates outside of the continental US may be subject to a higher rate." at bounding box center [498, 329] width 463 height 15
drag, startPoint x: 992, startPoint y: 641, endPoint x: 987, endPoint y: 631, distance: 11.2
click at [992, 640] on div "Shipping Review & Payment Estimated Total $276.60 3 Some items on your order ar…" at bounding box center [785, 409] width 1153 height 904
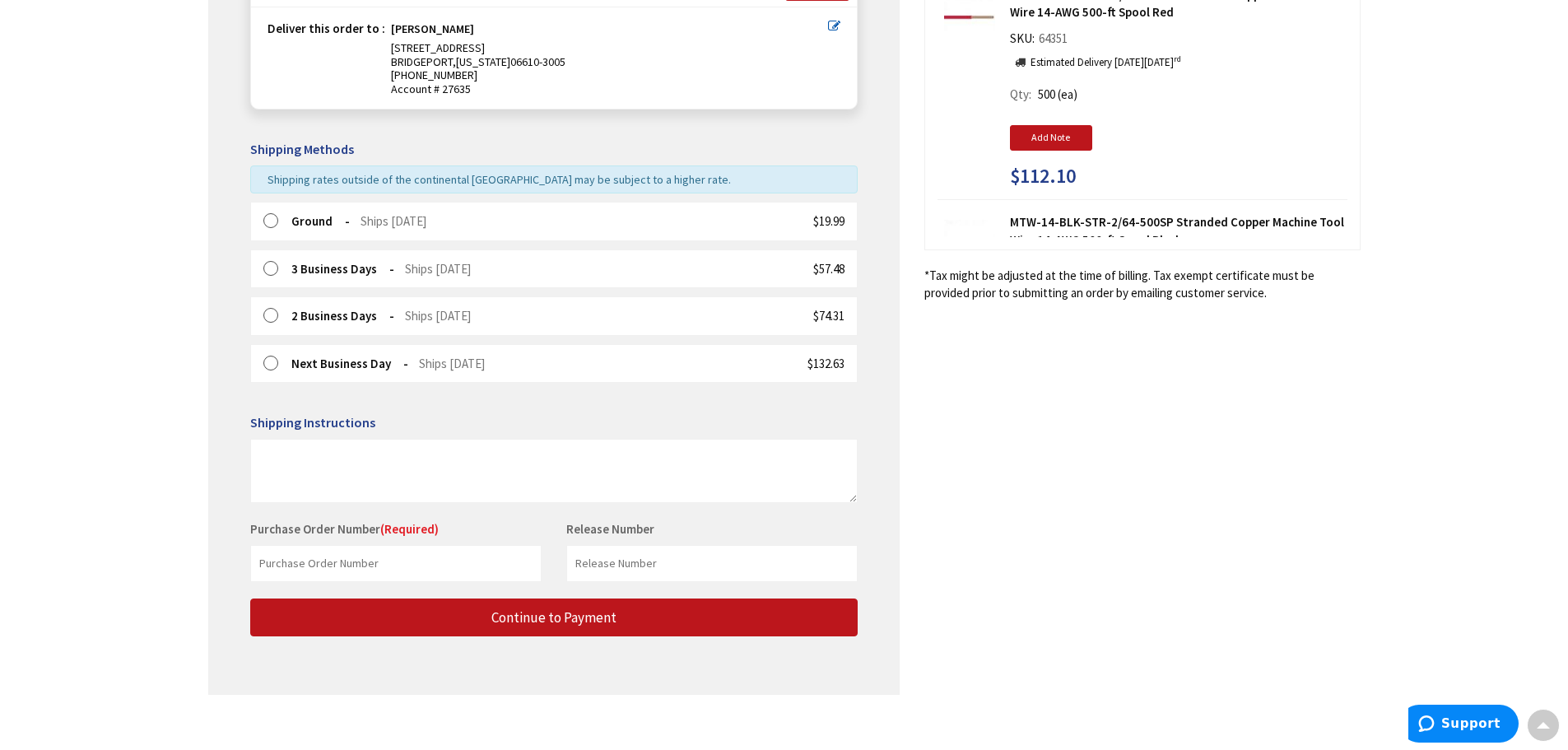
scroll to position [294, 0]
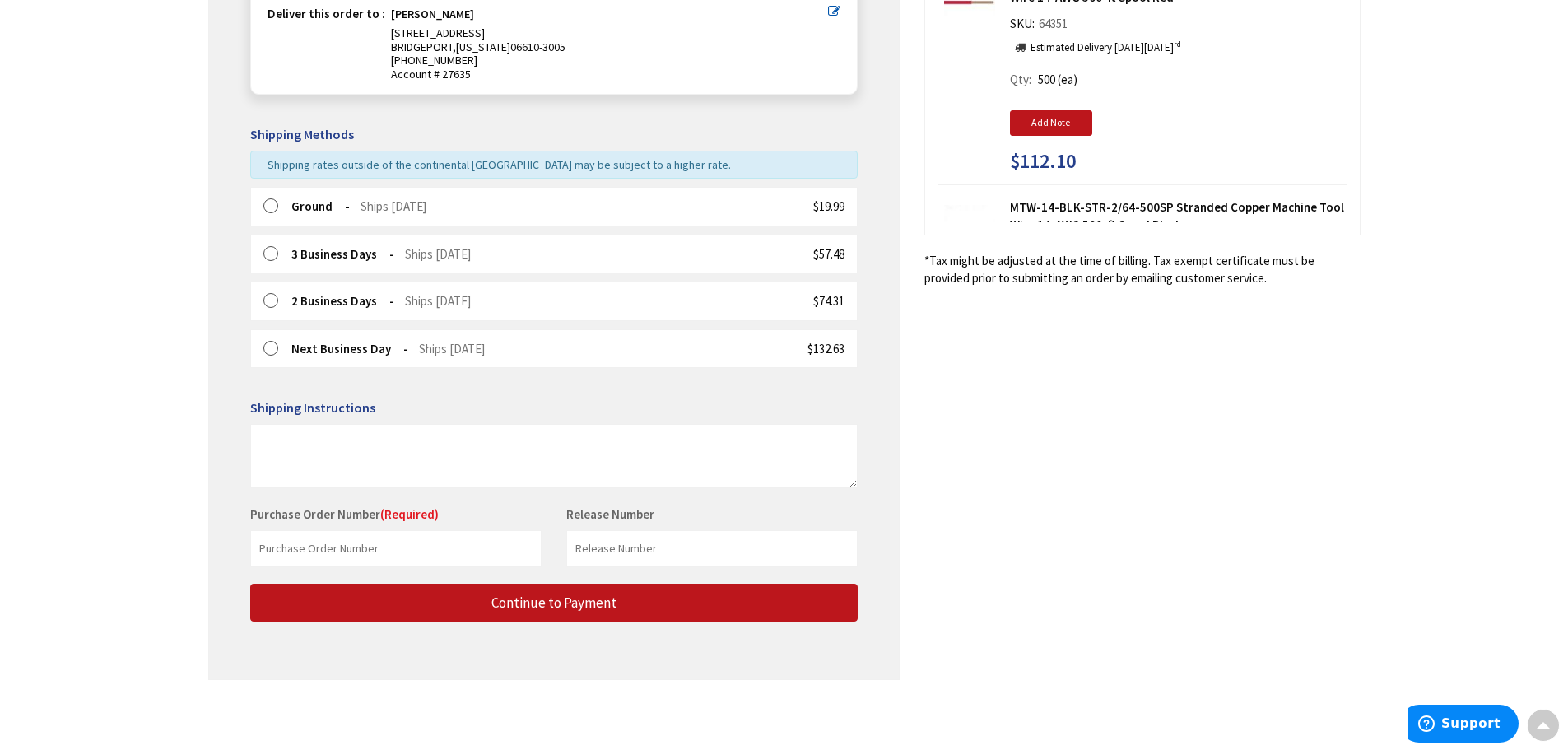
click at [957, 606] on div "Shipping Review & Payment Estimated Total $276.60 3 Some items on your order ar…" at bounding box center [785, 244] width 1153 height 904
click at [957, 602] on div "Shipping Review & Payment Estimated Total $276.60 3 Some items on your order ar…" at bounding box center [785, 244] width 1153 height 904
click at [960, 596] on div "Shipping Review & Payment Estimated Total $276.60 3 Some items on your order ar…" at bounding box center [785, 244] width 1153 height 904
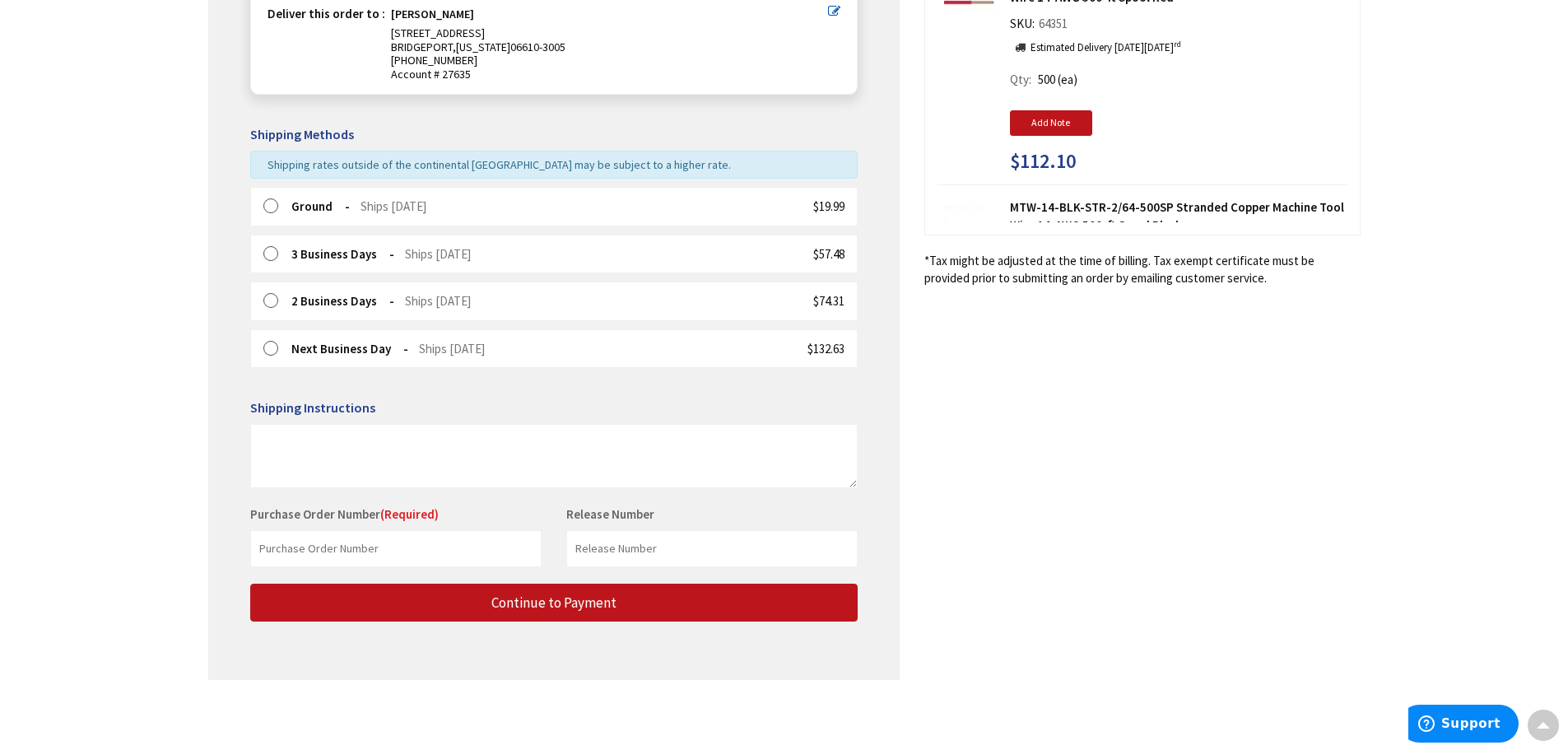
click at [960, 596] on div "Shipping Review & Payment Estimated Total $276.60 3 Some items on your order ar…" at bounding box center [785, 244] width 1153 height 904
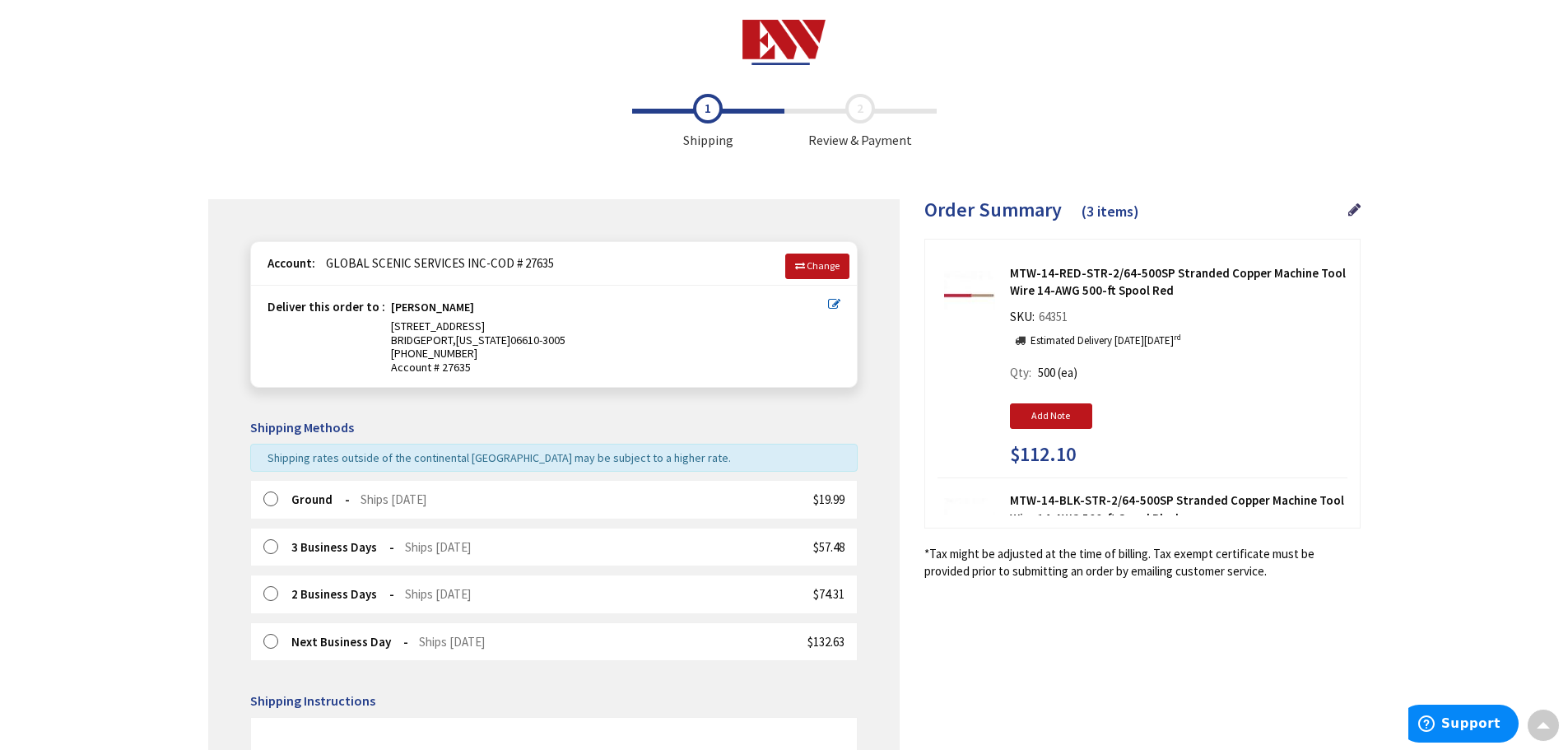
scroll to position [0, 0]
click at [801, 39] on img at bounding box center [784, 44] width 83 height 45
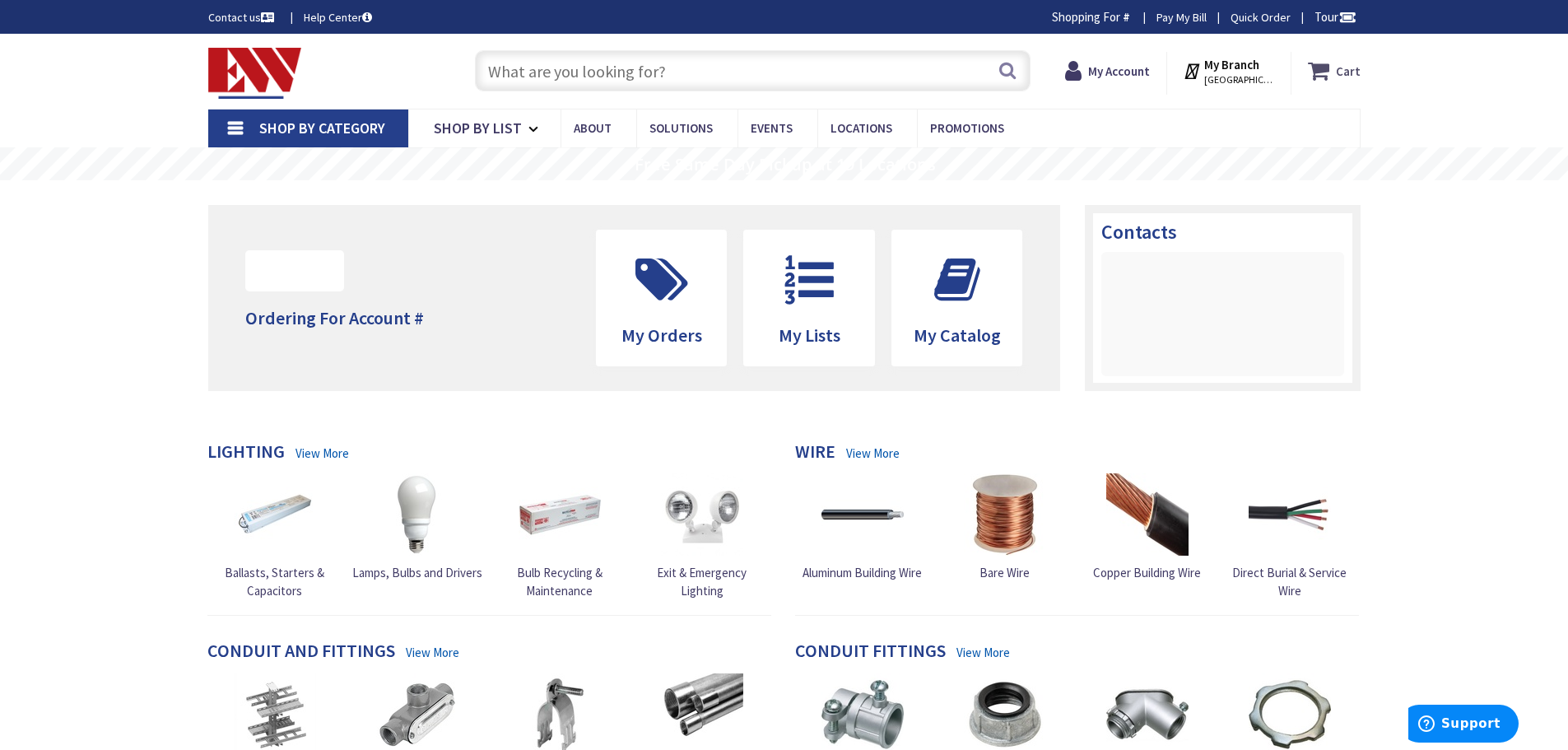
click at [1335, 65] on icon at bounding box center [1321, 71] width 28 height 30
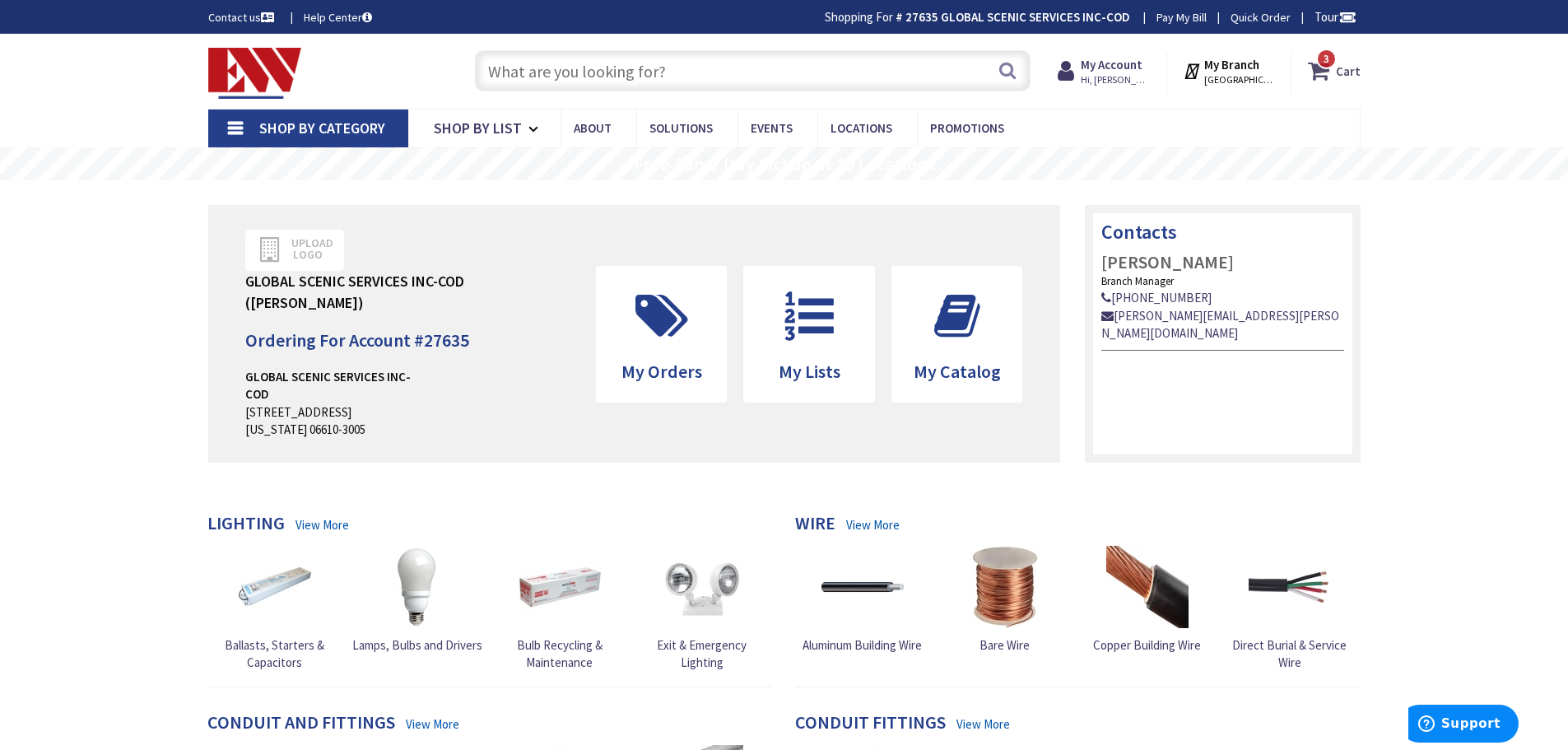
click at [1328, 63] on span "3" at bounding box center [1327, 58] width 5 height 14
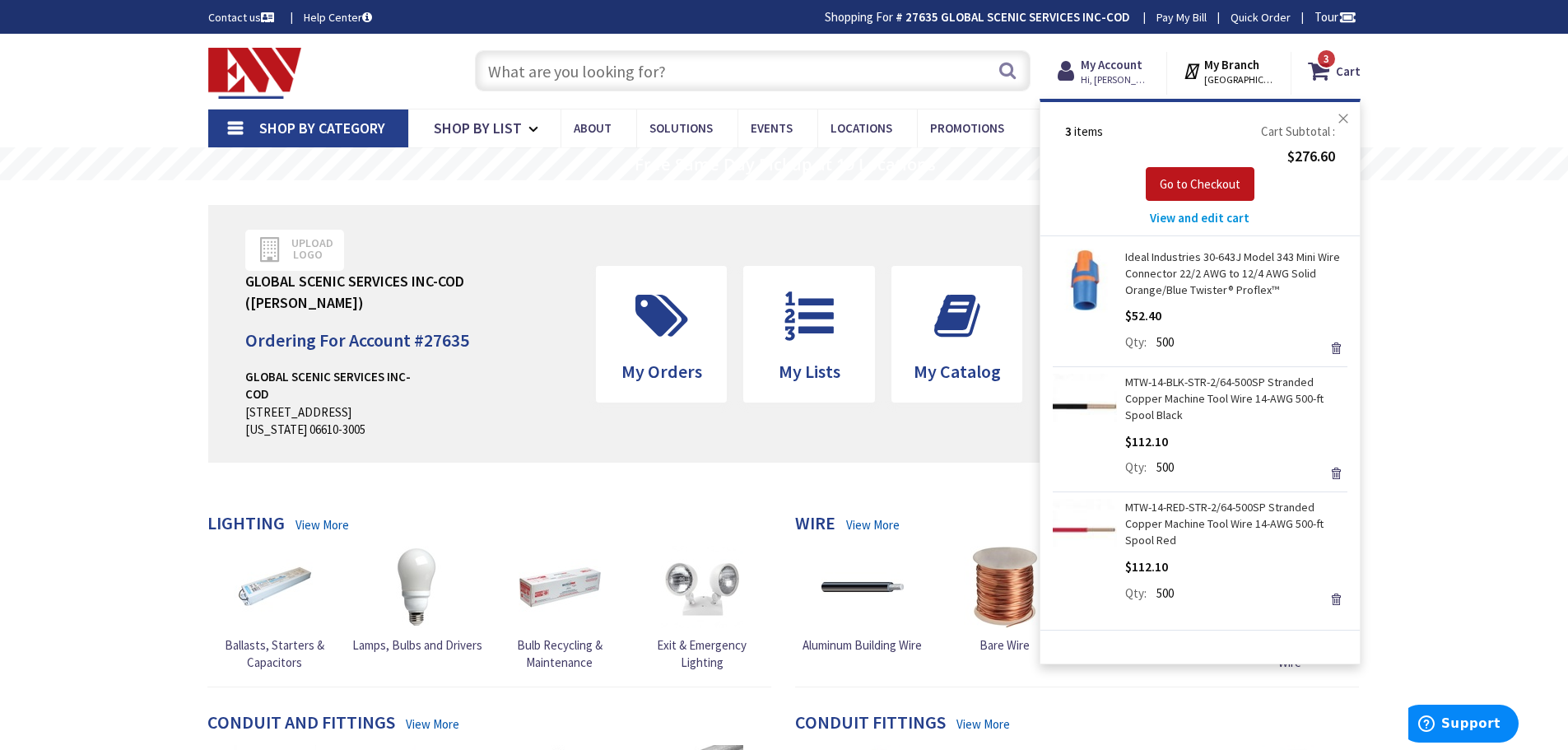
scroll to position [83, 0]
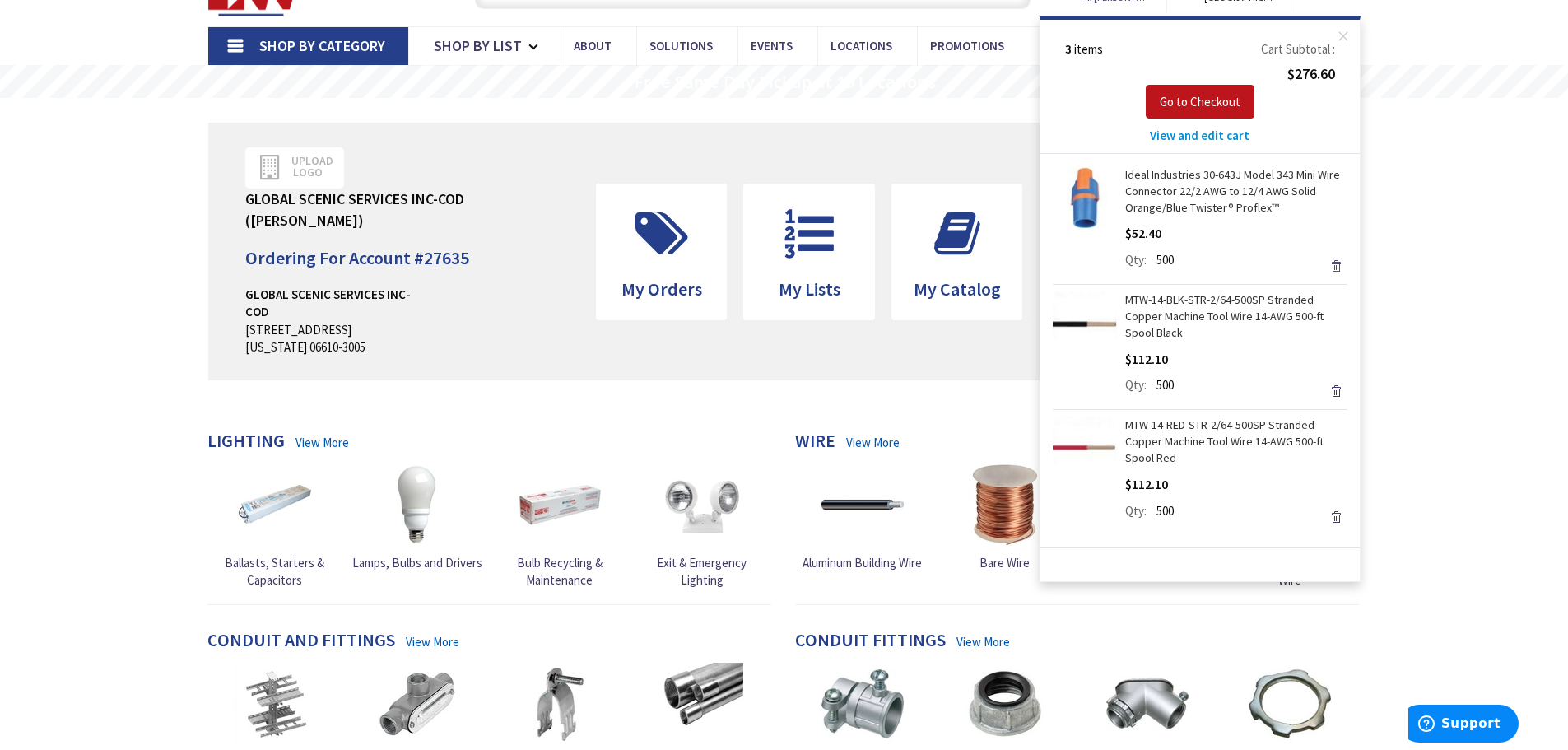
click at [1334, 266] on link "Remove" at bounding box center [1336, 266] width 23 height 23
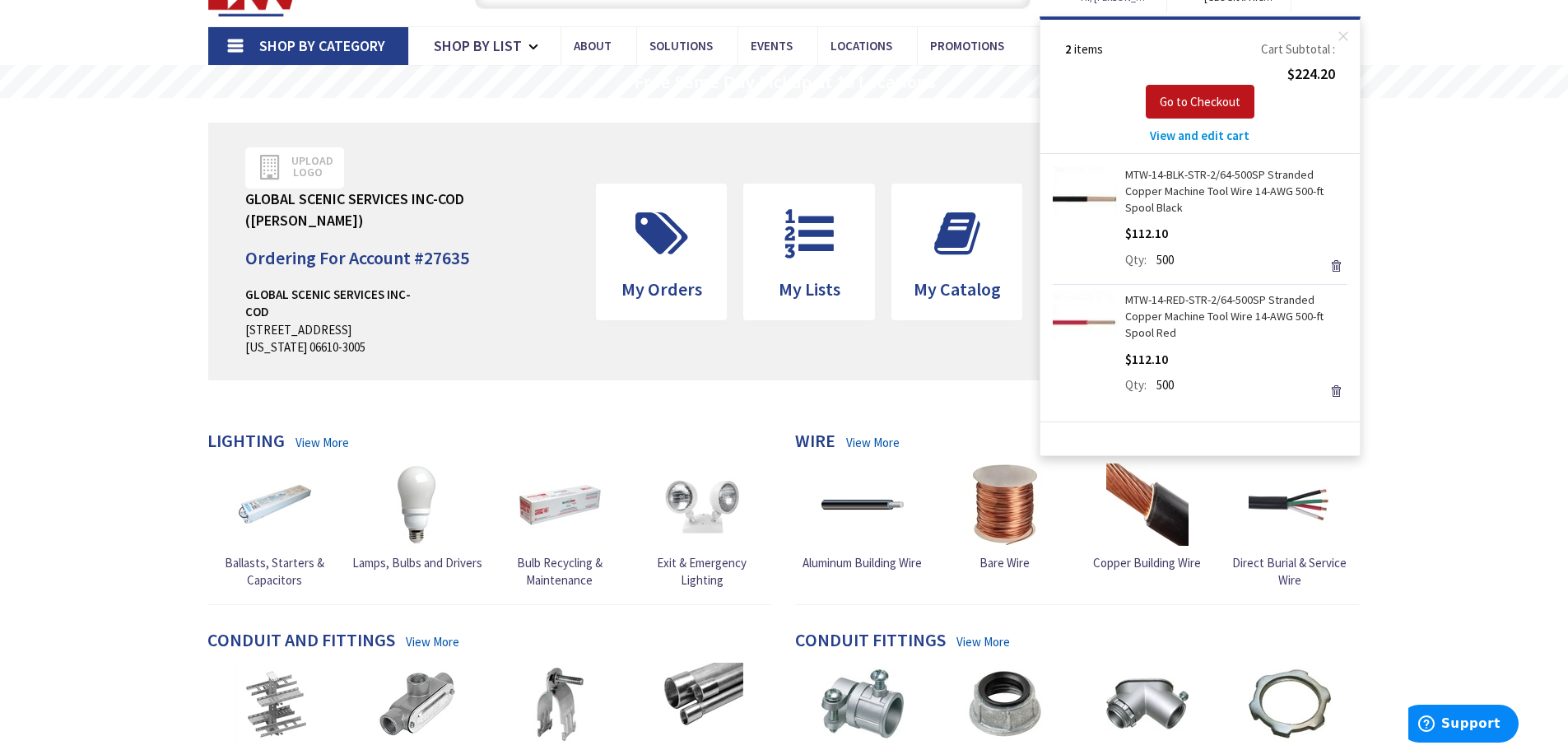
click at [1173, 301] on link "MTW-14-RED-STR-2/64-500SP Stranded Copper Machine Tool Wire 14-AWG 500-ft Spool…" at bounding box center [1236, 317] width 222 height 50
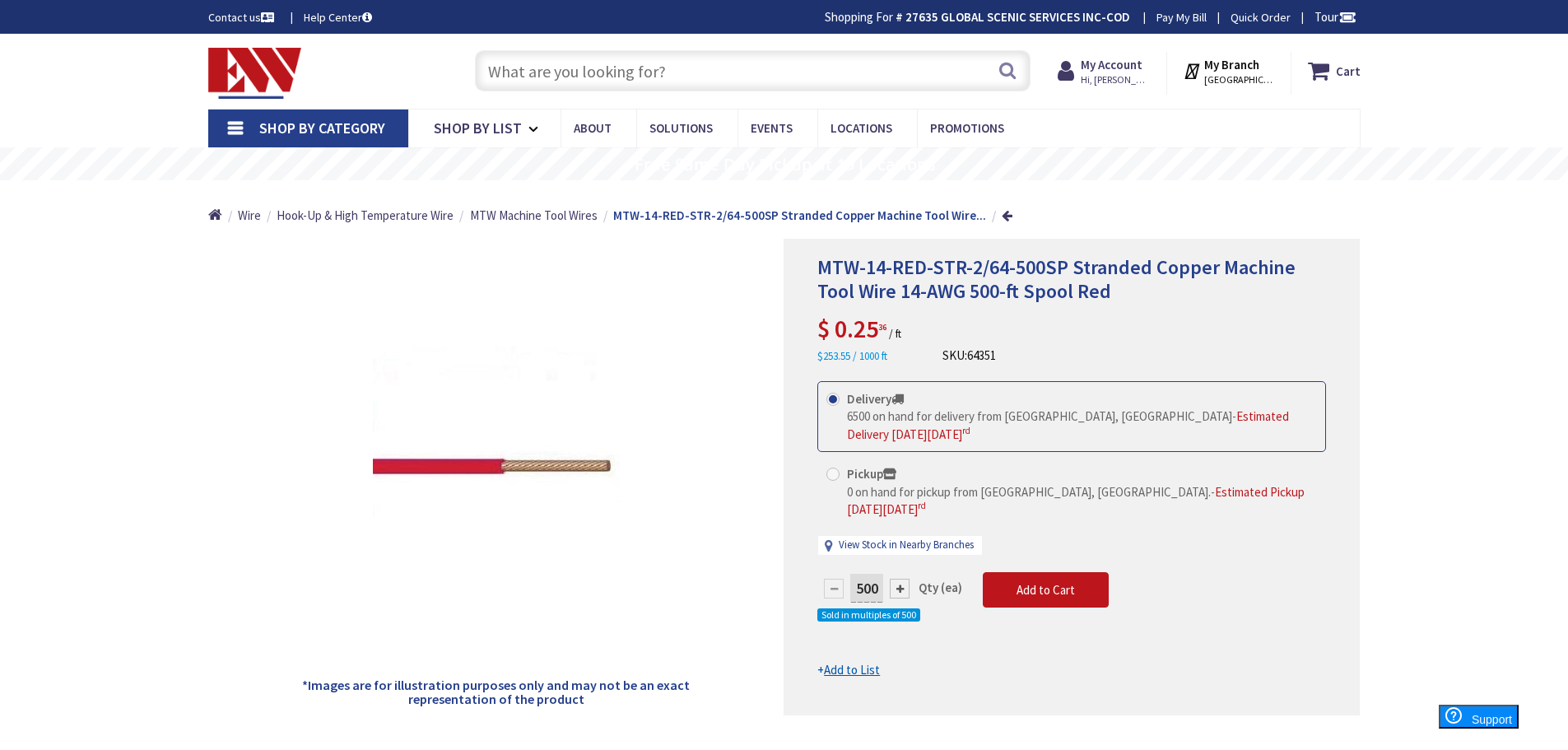
click at [837, 437] on label "Delivery 6500 on hand for delivery from [GEOGRAPHIC_DATA], [GEOGRAPHIC_DATA] - …" at bounding box center [1071, 417] width 490 height 53
click at [837, 404] on input "Delivery 6500 on hand for delivery from [GEOGRAPHIC_DATA], [GEOGRAPHIC_DATA] - …" at bounding box center [837, 399] width 11 height 11
click at [837, 437] on label "Delivery 6500 on hand for delivery from [GEOGRAPHIC_DATA], [GEOGRAPHIC_DATA] - …" at bounding box center [1071, 417] width 490 height 53
click at [837, 404] on input "Delivery 6500 on hand for delivery from [GEOGRAPHIC_DATA], [GEOGRAPHIC_DATA] - …" at bounding box center [837, 399] width 11 height 11
click at [1226, 600] on div "500 Qty (ea) Sold in multiples of 500 Add to Cart" at bounding box center [1071, 609] width 508 height 73
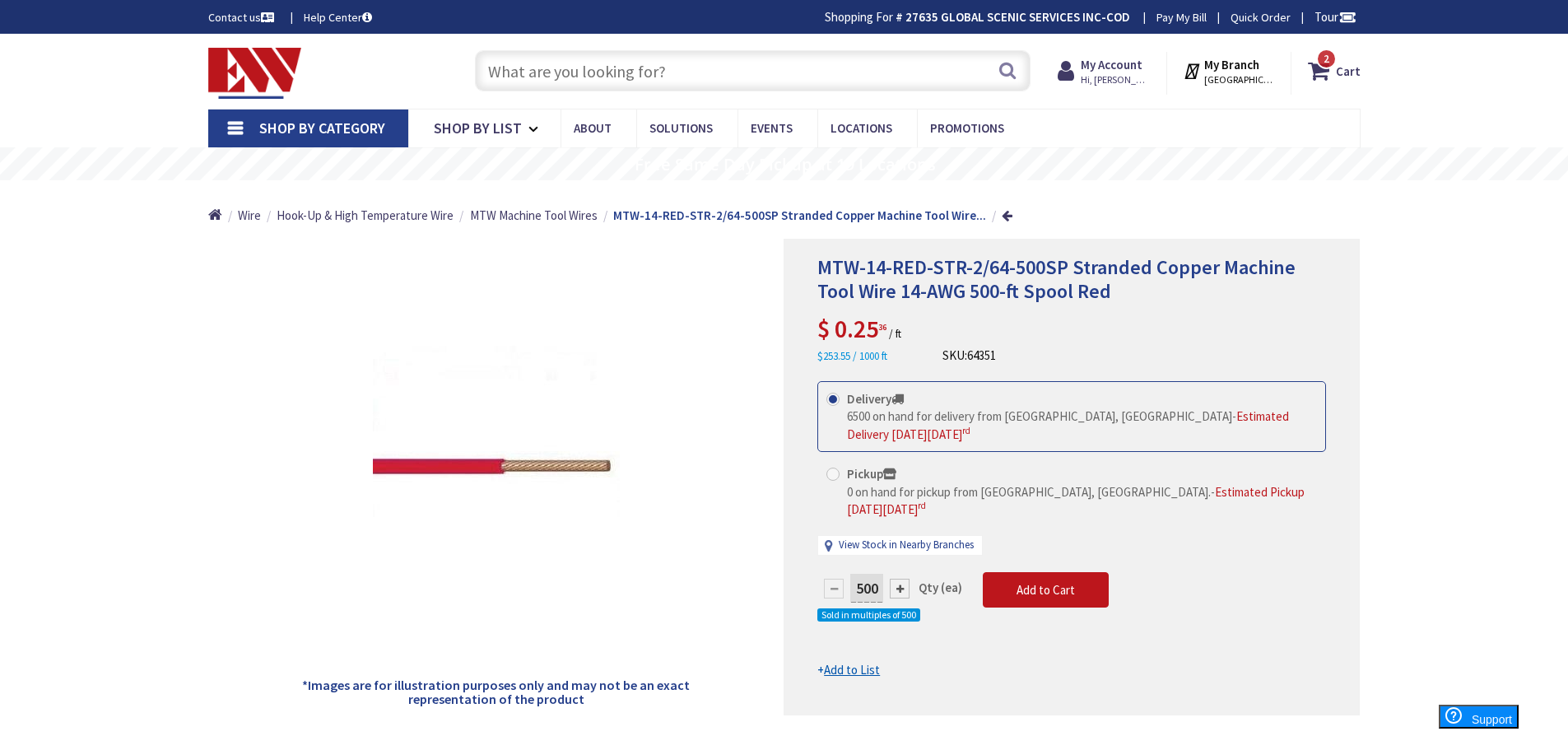
click at [835, 472] on span at bounding box center [833, 474] width 14 height 14
click at [835, 472] on input "Pickup 0 on hand for pickup from [GEOGRAPHIC_DATA], [GEOGRAPHIC_DATA]. - Estima…" at bounding box center [837, 474] width 11 height 11
radio input "true"
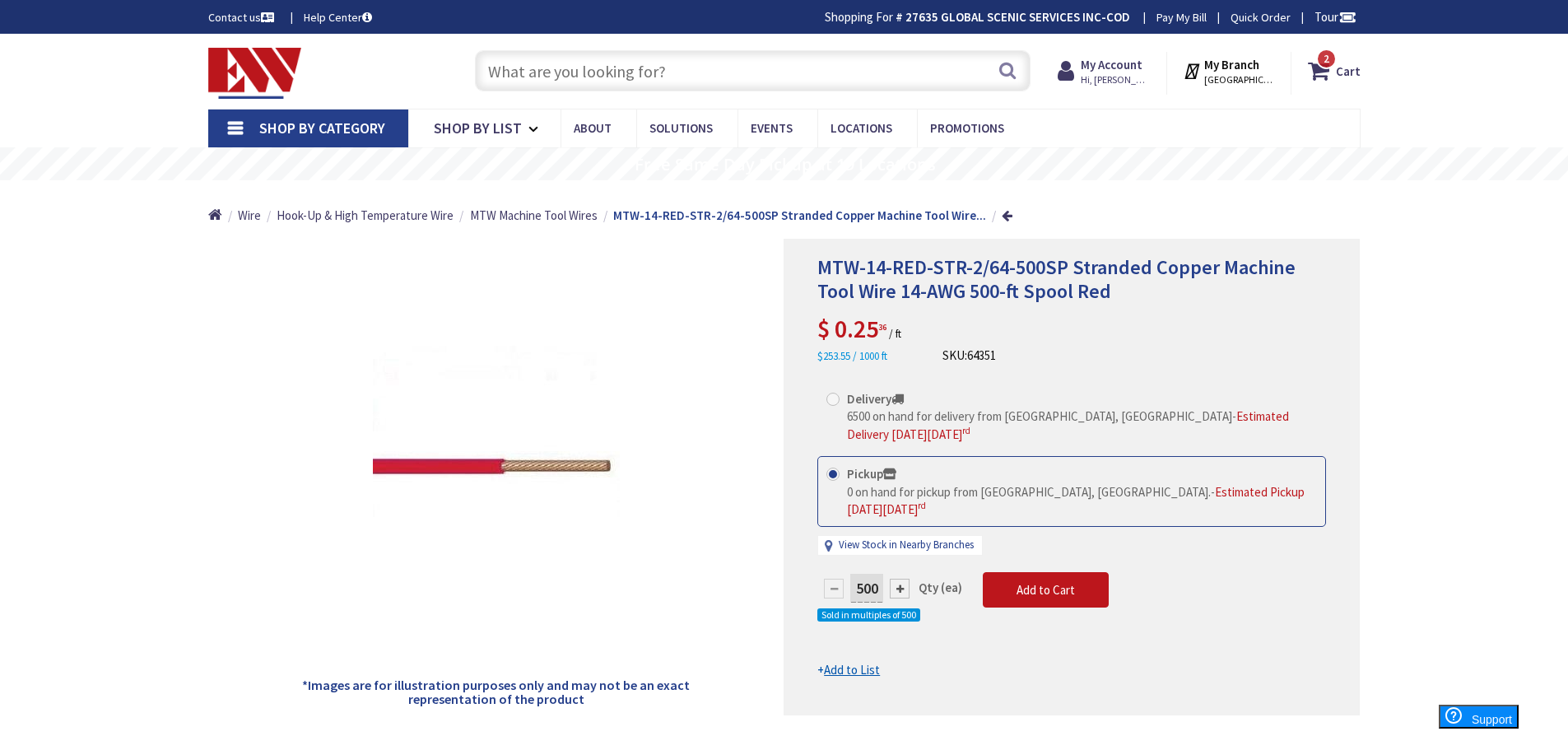
click at [1080, 18] on strong "27635 GLOBAL SCENIC SERVICES INC-COD" at bounding box center [1018, 16] width 225 height 15
click at [924, 21] on strong "27635 GLOBAL SCENIC SERVICES INC-COD" at bounding box center [1018, 16] width 225 height 15
click at [1001, 19] on strong "27635 GLOBAL SCENIC SERVICES INC-COD" at bounding box center [1018, 16] width 225 height 15
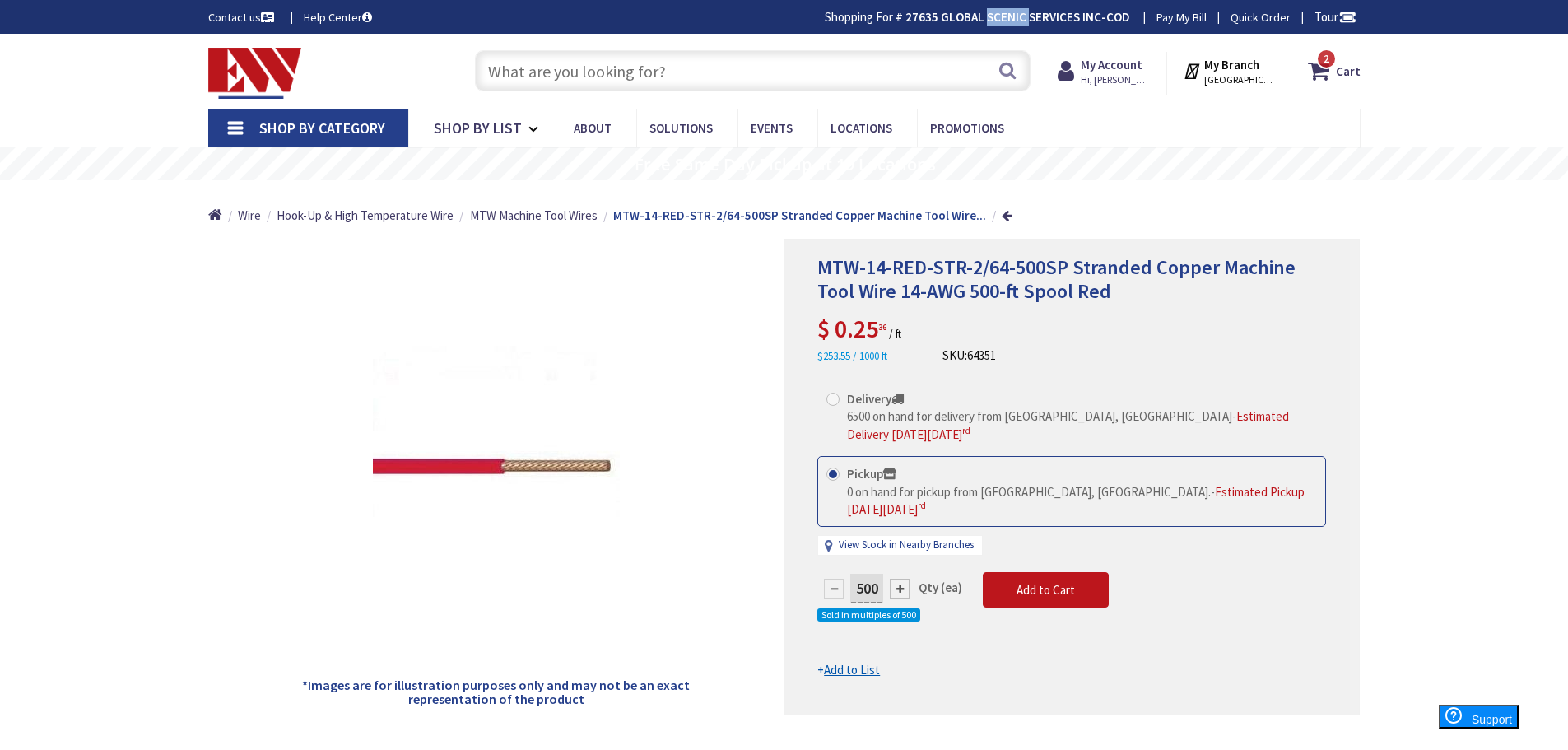
click at [1001, 19] on strong "27635 GLOBAL SCENIC SERVICES INC-COD" at bounding box center [1018, 16] width 225 height 15
click at [1047, 12] on strong "27635 GLOBAL SCENIC SERVICES INC-COD" at bounding box center [1018, 16] width 225 height 15
drag, startPoint x: 1047, startPoint y: 12, endPoint x: 985, endPoint y: 15, distance: 62.1
drag, startPoint x: 985, startPoint y: 15, endPoint x: 941, endPoint y: 19, distance: 44.2
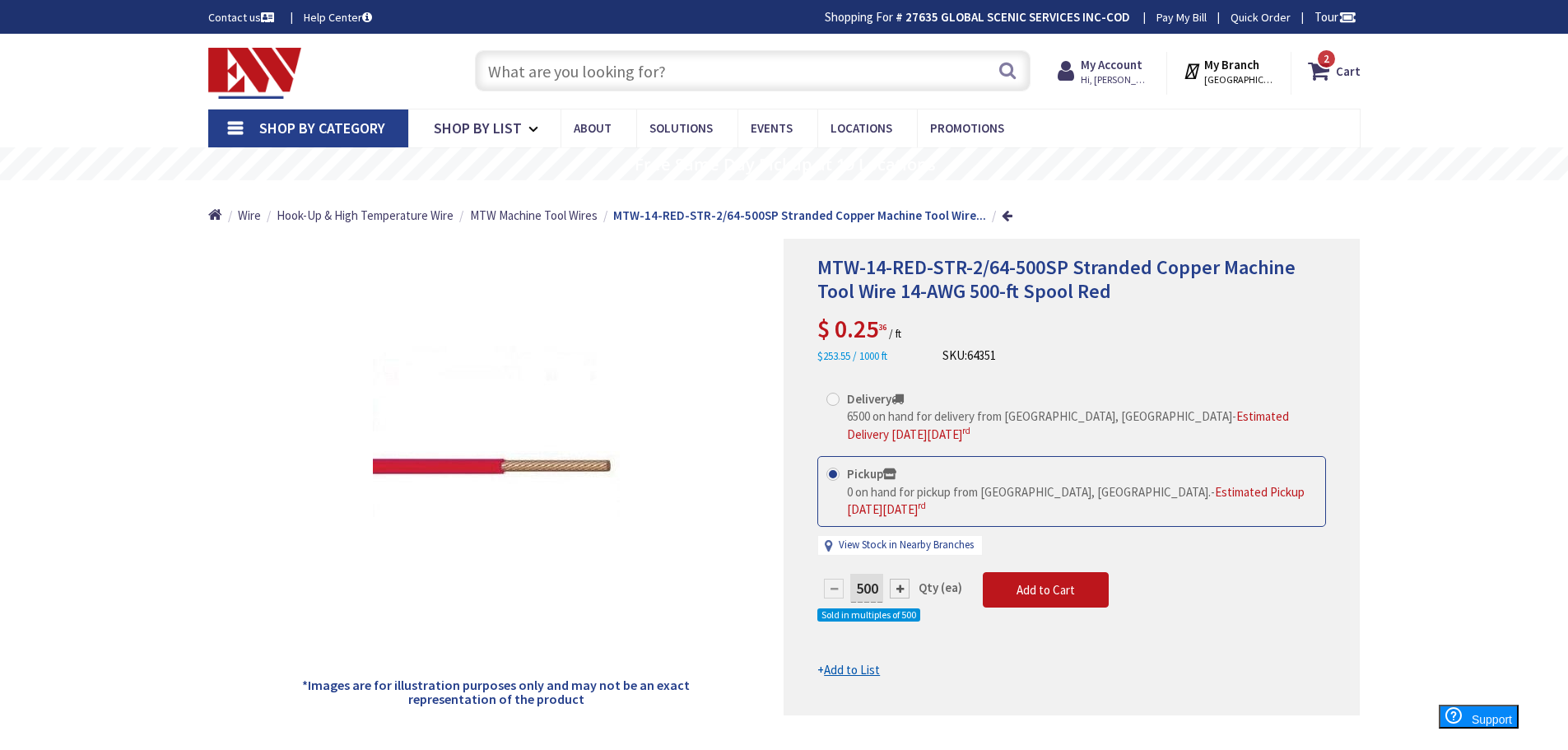
click at [941, 19] on strong "27635 GLOBAL SCENIC SERVICES INC-COD" at bounding box center [1018, 16] width 225 height 15
click at [1168, 14] on link "Pay My Bill" at bounding box center [1181, 17] width 50 height 16
drag, startPoint x: 1425, startPoint y: 522, endPoint x: 896, endPoint y: 211, distance: 613.6
drag, startPoint x: 896, startPoint y: 211, endPoint x: 1487, endPoint y: 336, distance: 604.1
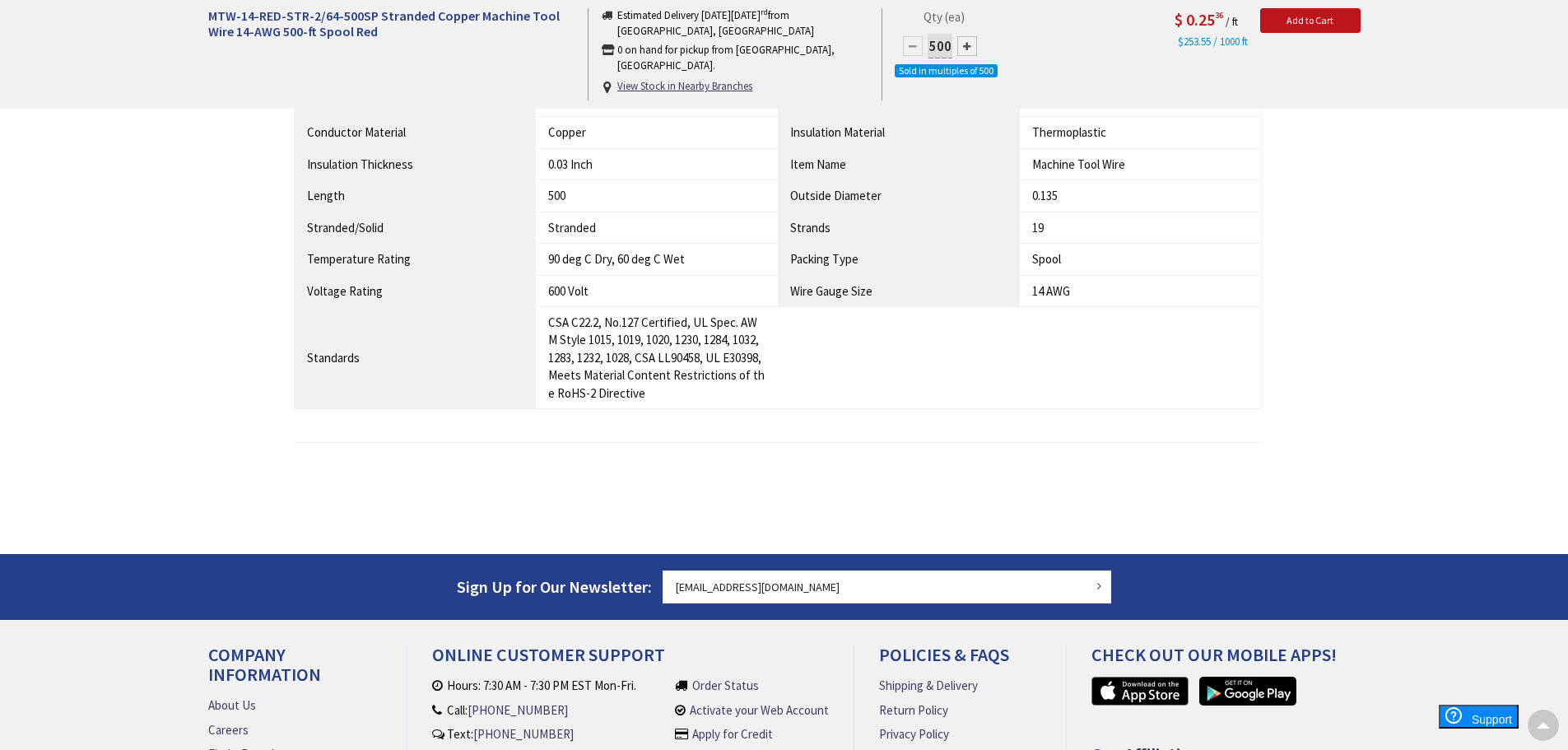
scroll to position [1245, 0]
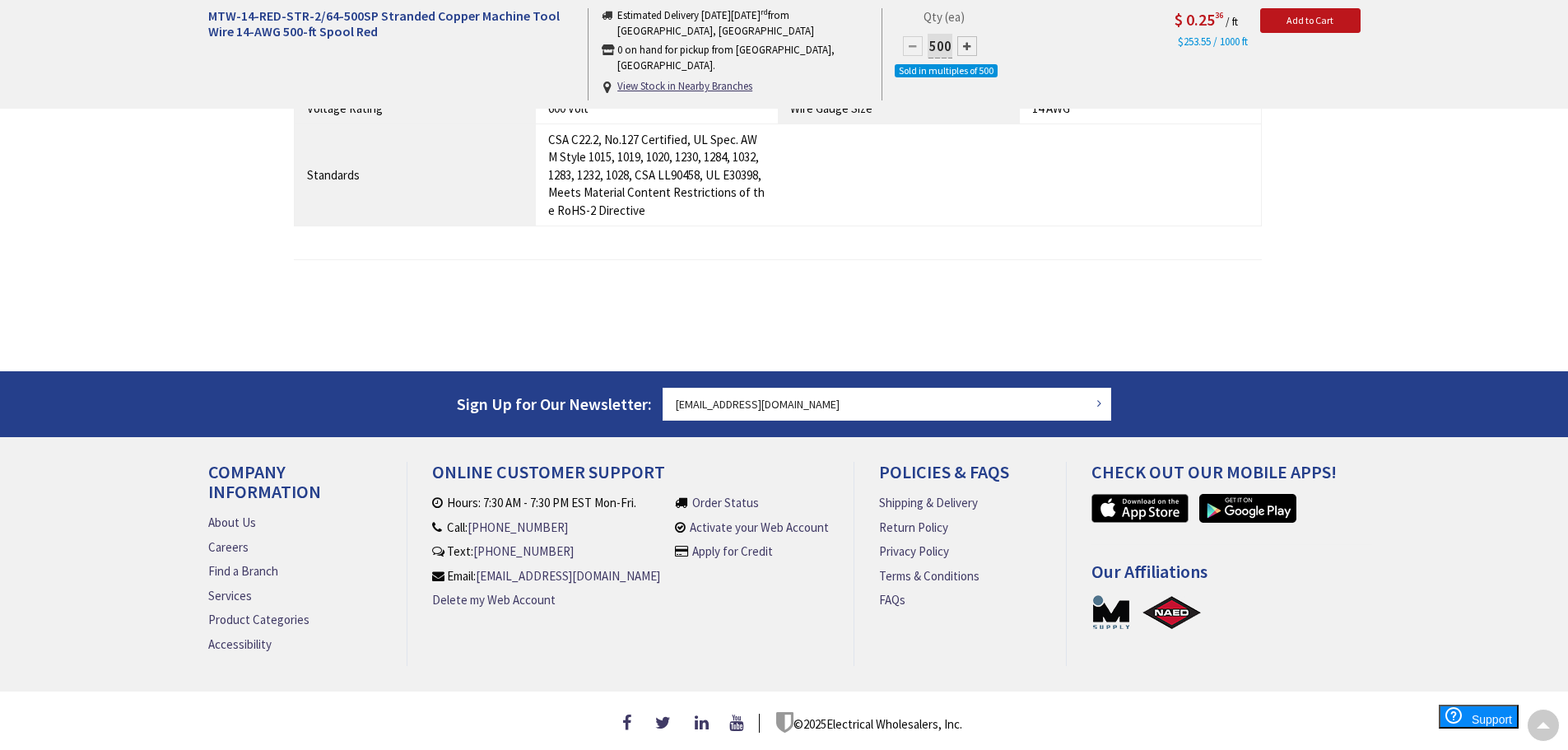
drag, startPoint x: 830, startPoint y: 609, endPoint x: 368, endPoint y: 322, distance: 543.9
drag, startPoint x: 368, startPoint y: 322, endPoint x: 149, endPoint y: 336, distance: 219.4
